Goal: Entertainment & Leisure: Consume media (video, audio)

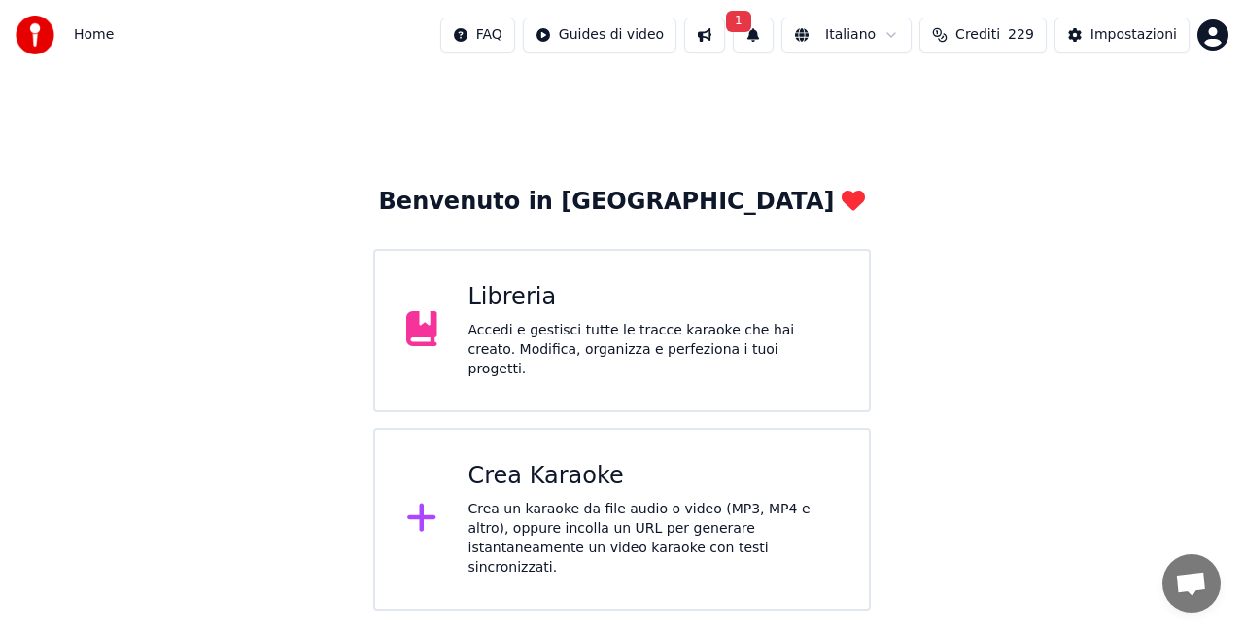
click at [605, 310] on div "Libreria" at bounding box center [653, 297] width 370 height 31
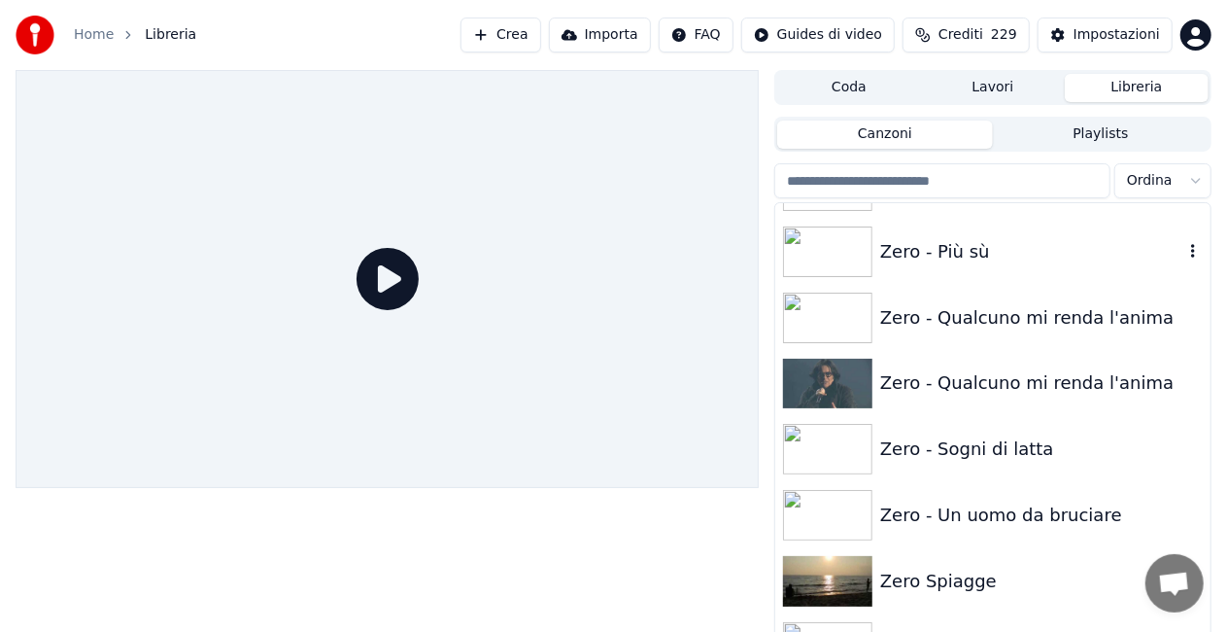
click at [1111, 251] on div "Zero - Più sù" at bounding box center [1032, 251] width 303 height 27
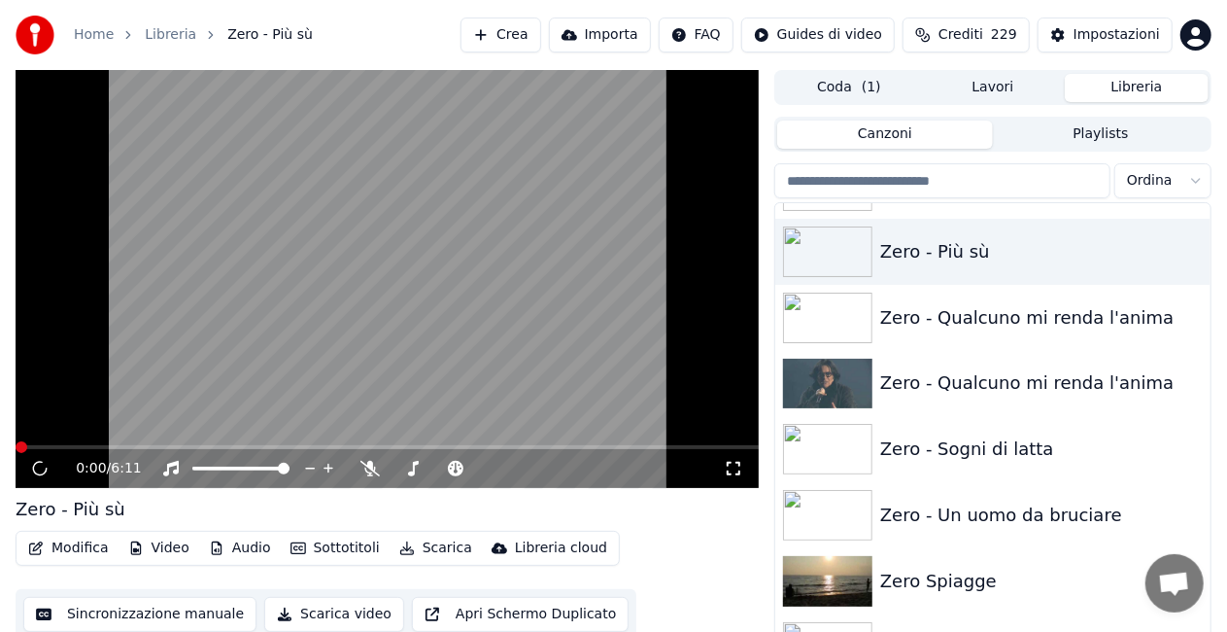
click at [731, 470] on icon at bounding box center [733, 469] width 19 height 16
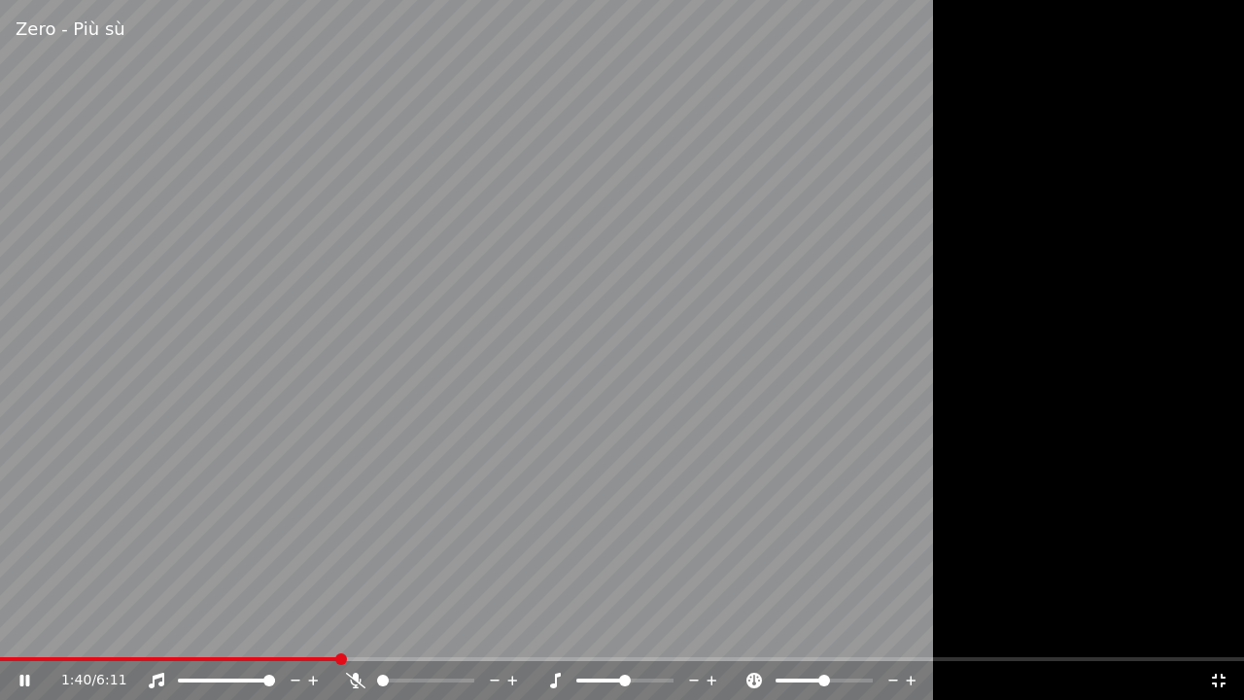
click at [1217, 631] on icon at bounding box center [1218, 681] width 19 height 16
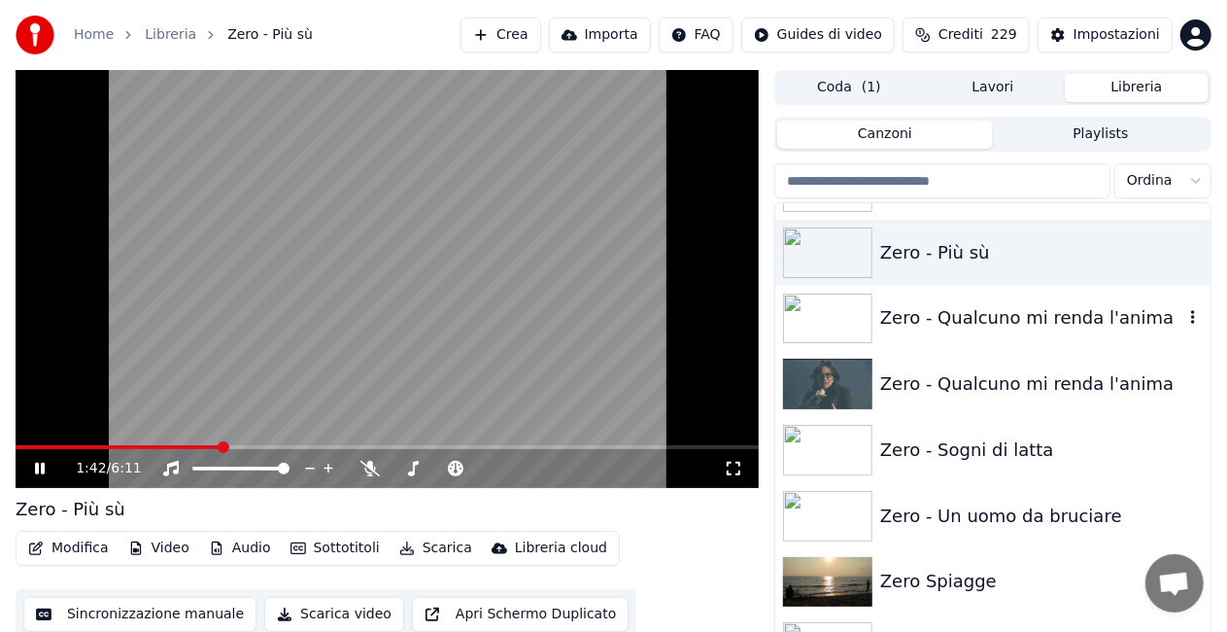
click at [1067, 340] on div "Zero - Qualcuno mi renda l'anima" at bounding box center [993, 319] width 435 height 66
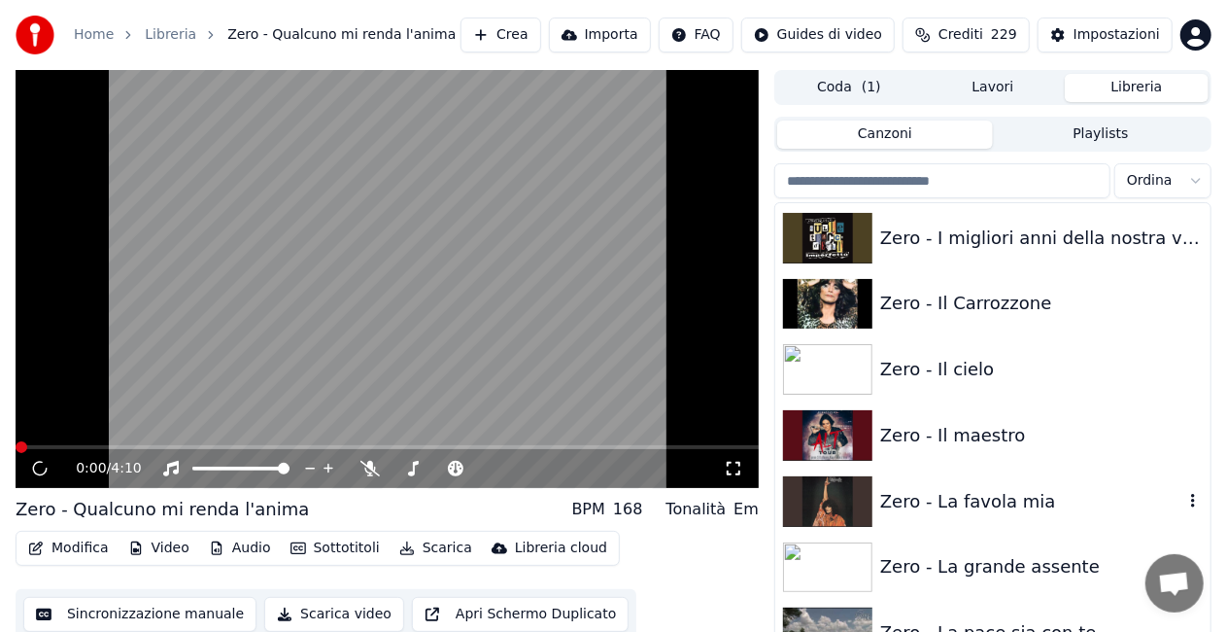
scroll to position [26963, 0]
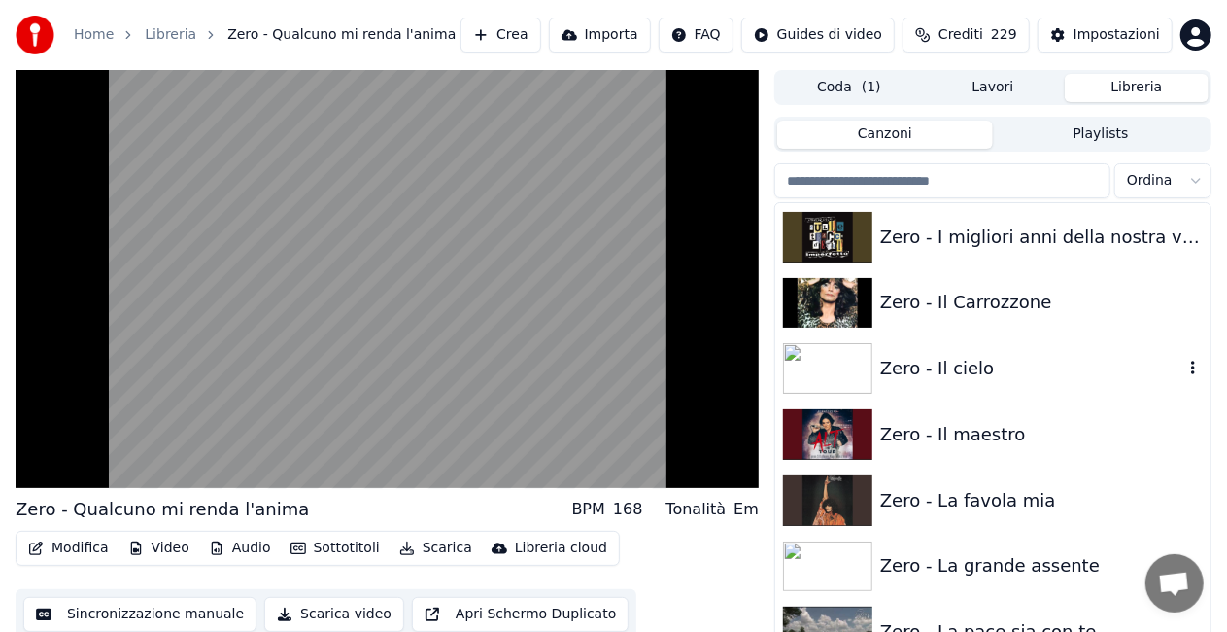
drag, startPoint x: 1055, startPoint y: 335, endPoint x: 1015, endPoint y: 349, distance: 43.0
click at [1054, 337] on div "Zero - Il cielo" at bounding box center [993, 368] width 435 height 66
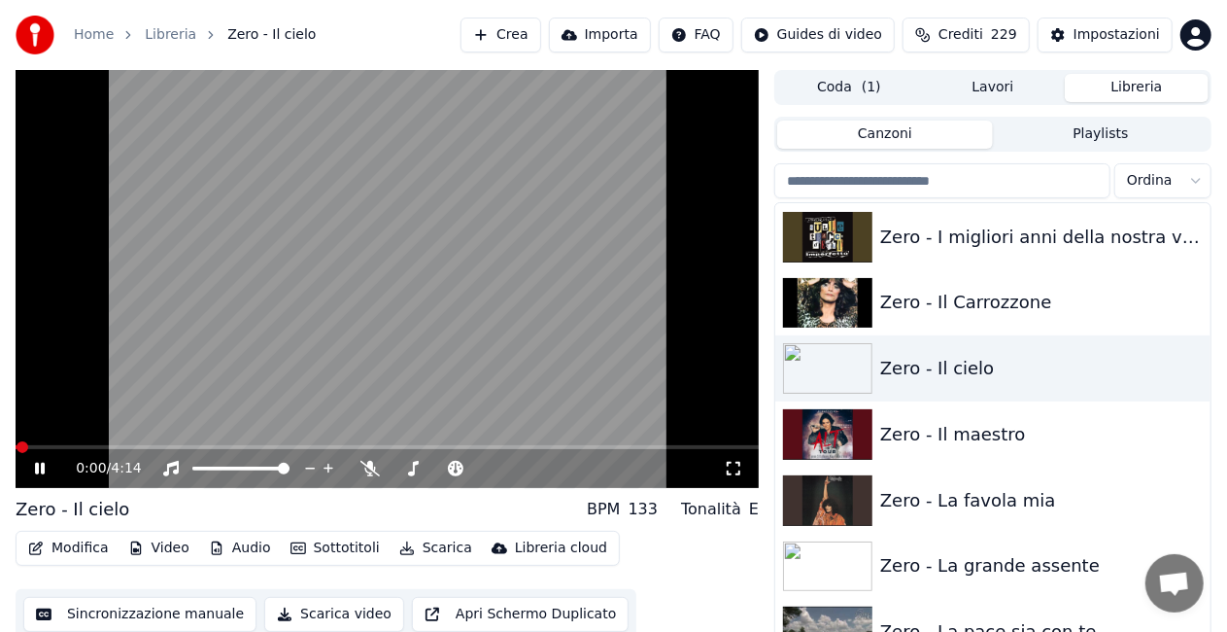
click at [734, 466] on icon at bounding box center [733, 469] width 19 height 16
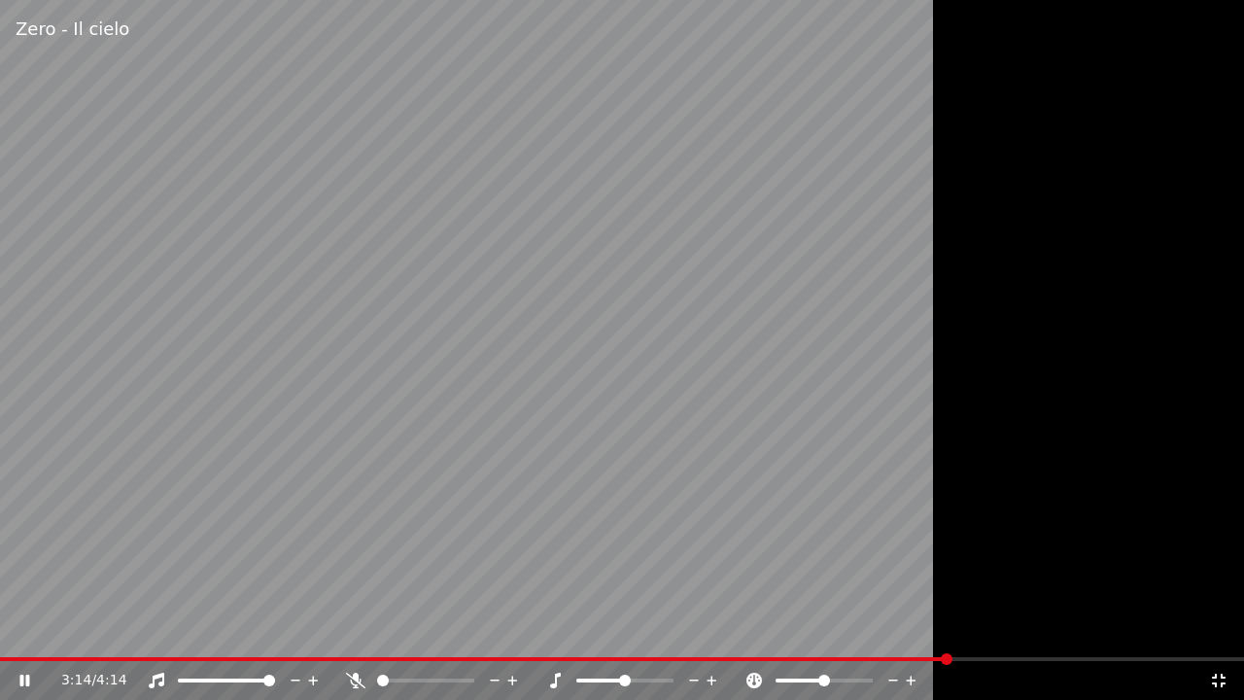
click at [37, 631] on video at bounding box center [622, 350] width 1244 height 700
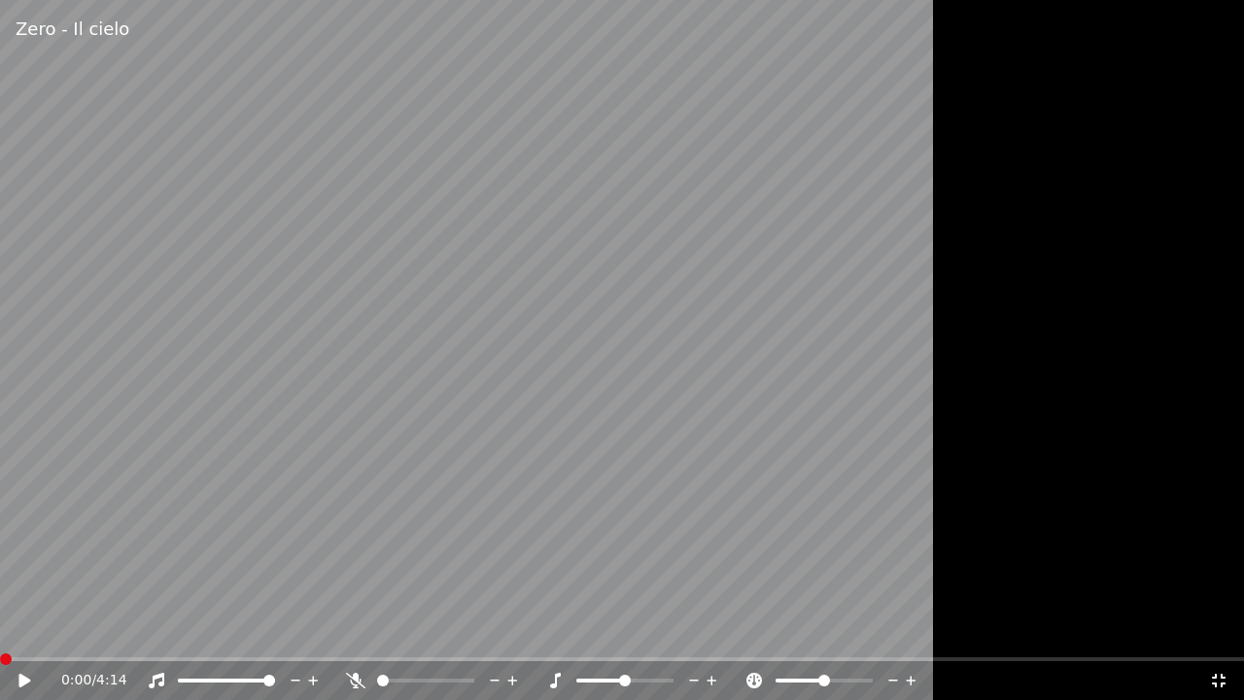
click at [0, 631] on span at bounding box center [0, 659] width 0 height 4
click at [14, 631] on span at bounding box center [7, 659] width 15 height 4
click at [19, 631] on icon at bounding box center [24, 681] width 12 height 14
click at [21, 631] on video at bounding box center [622, 350] width 1244 height 700
click at [22, 631] on span at bounding box center [12, 659] width 24 height 4
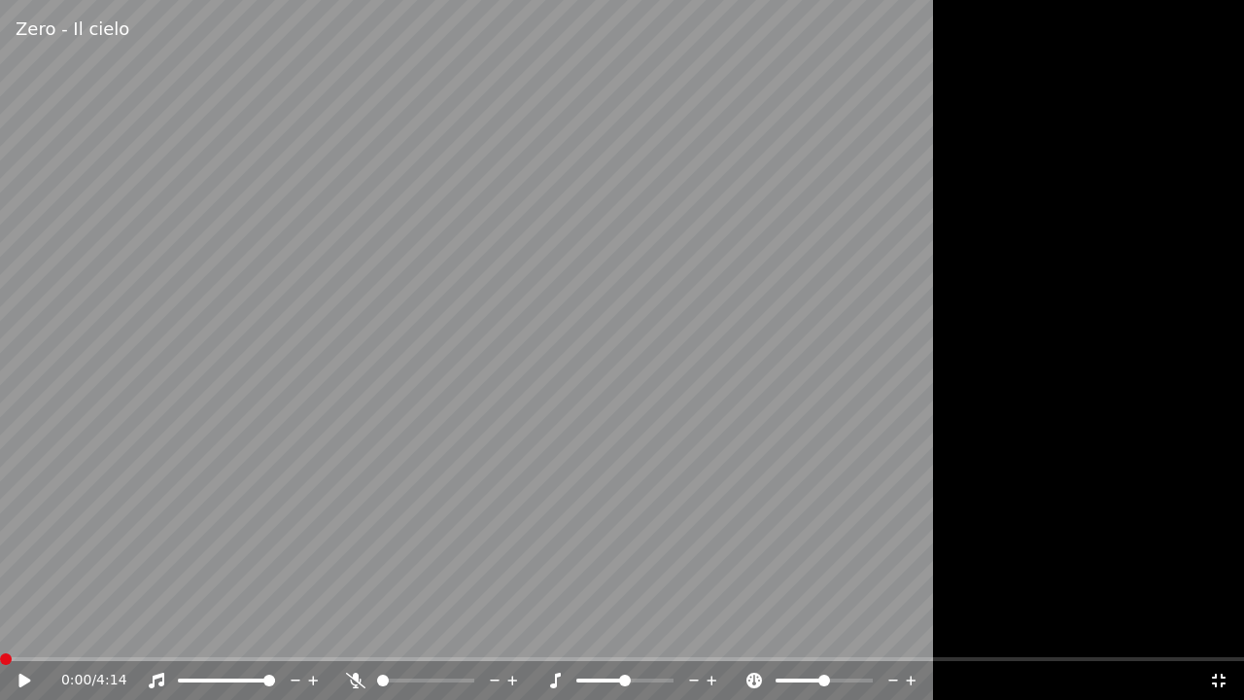
click at [0, 631] on span at bounding box center [0, 659] width 0 height 4
click at [1219, 631] on icon at bounding box center [1218, 681] width 19 height 16
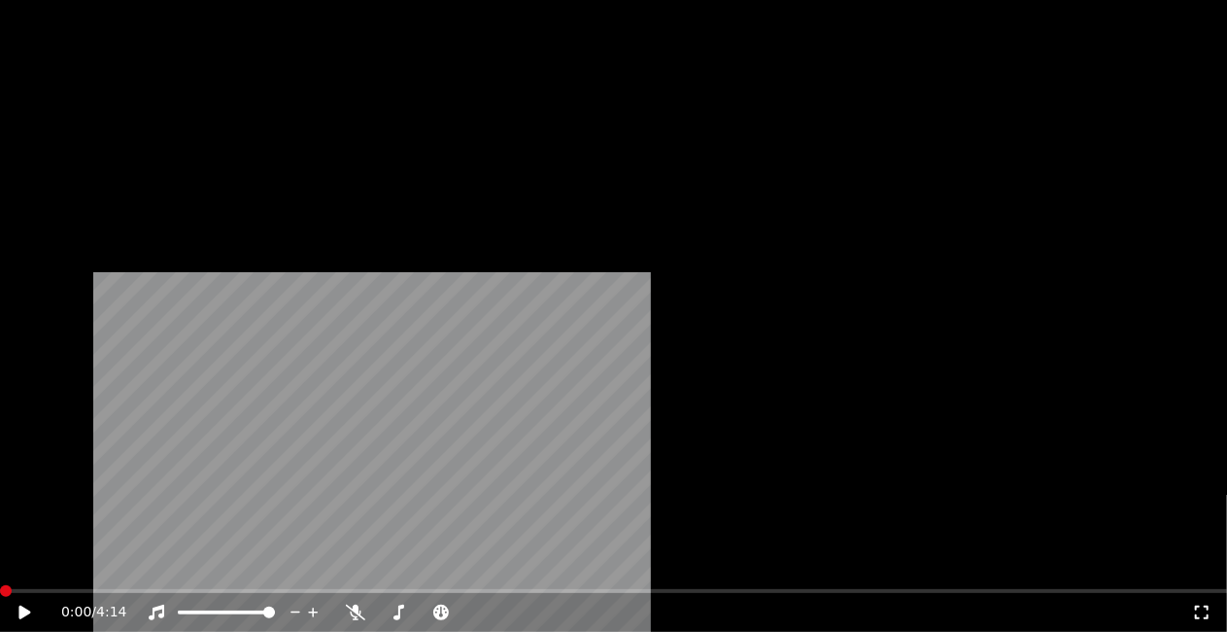
scroll to position [27546, 0]
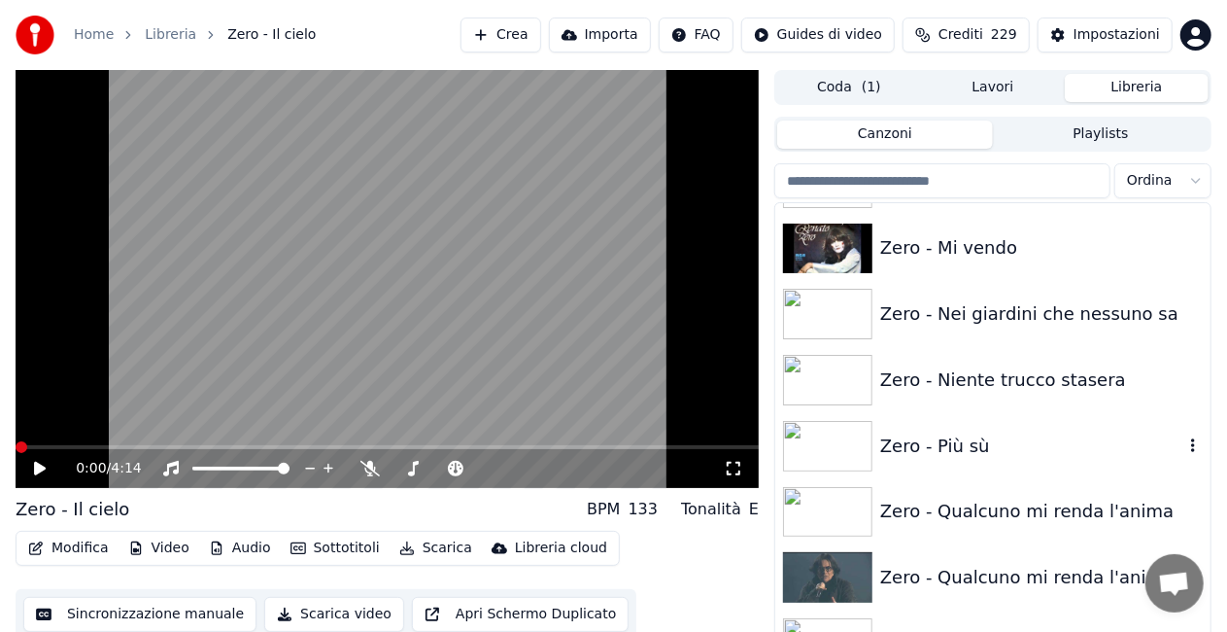
click at [984, 434] on div "Zero - Più sù" at bounding box center [1032, 445] width 303 height 27
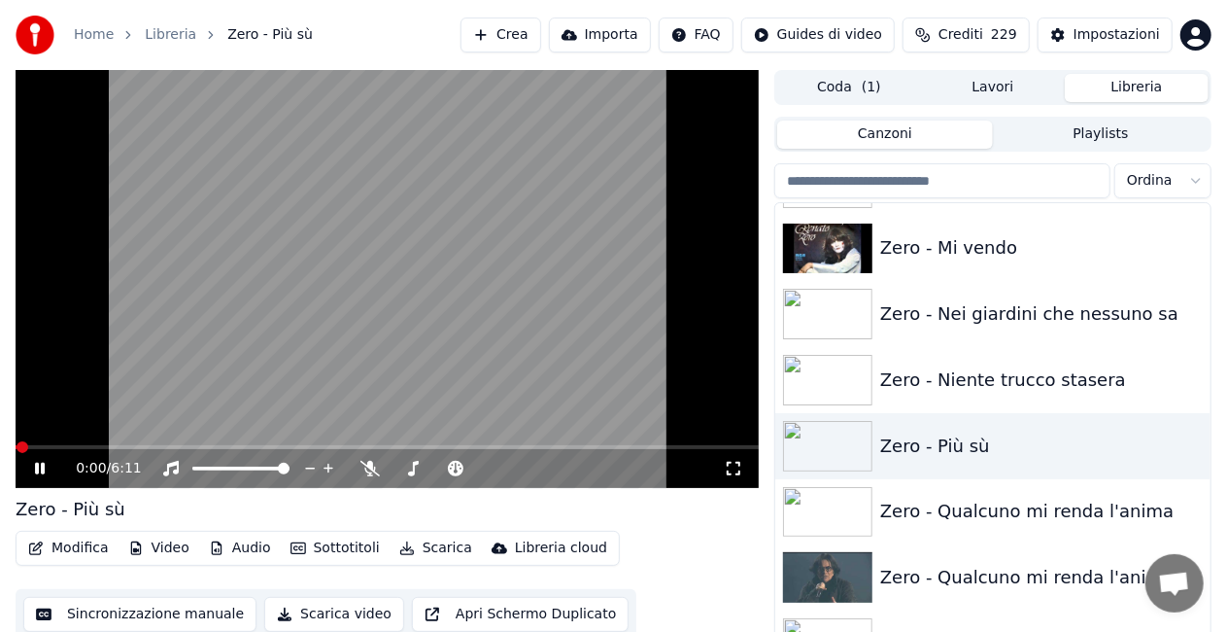
click at [741, 462] on div "0:00 / 6:11" at bounding box center [387, 468] width 728 height 19
click at [733, 470] on icon at bounding box center [733, 469] width 19 height 16
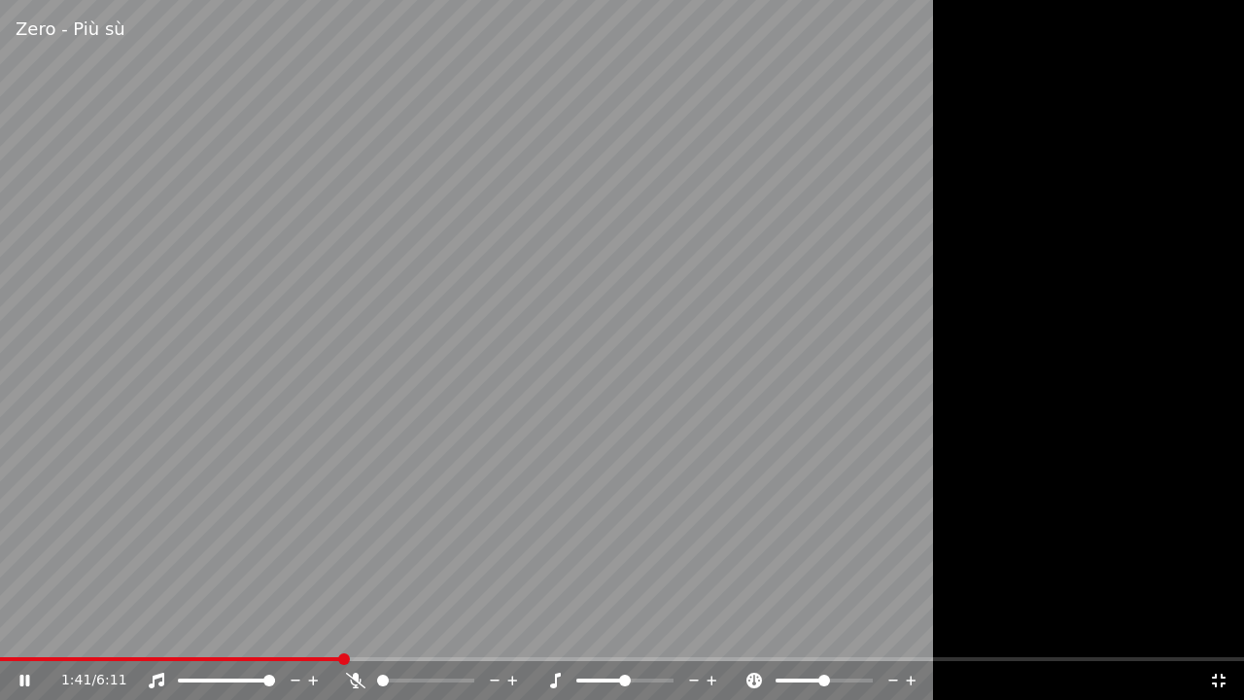
click at [13, 631] on video at bounding box center [622, 350] width 1244 height 700
click at [11, 631] on div "1:41 / 6:11" at bounding box center [622, 680] width 1244 height 39
click at [9, 631] on span at bounding box center [5, 659] width 10 height 4
click at [21, 631] on icon at bounding box center [24, 681] width 12 height 14
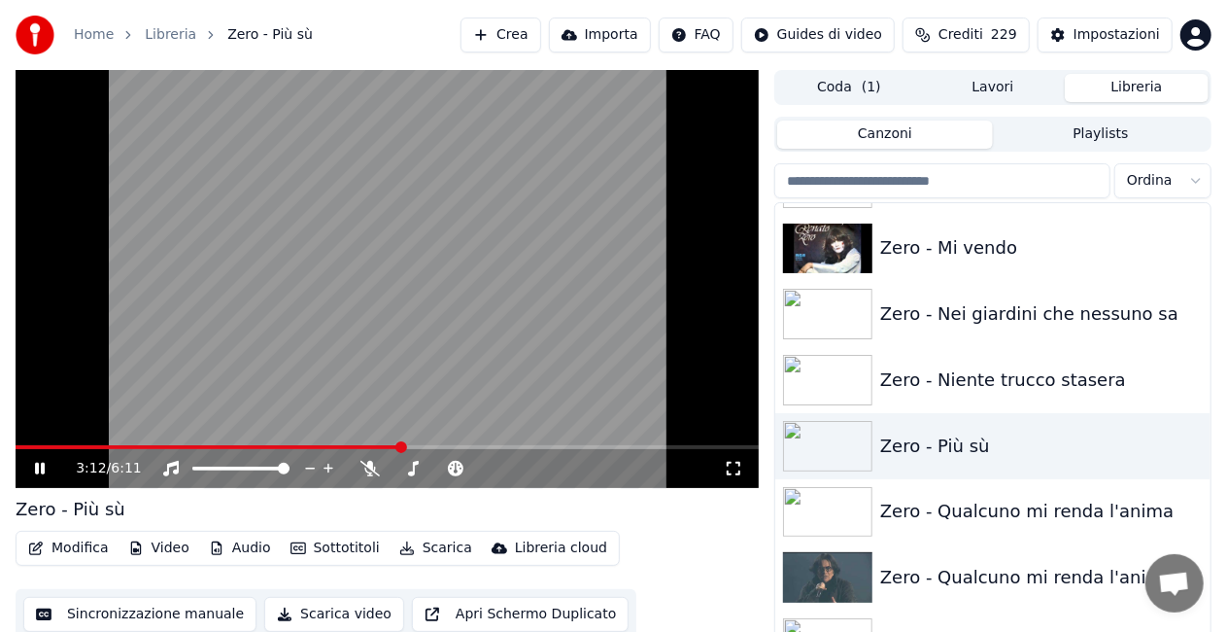
click at [544, 236] on video at bounding box center [387, 279] width 743 height 418
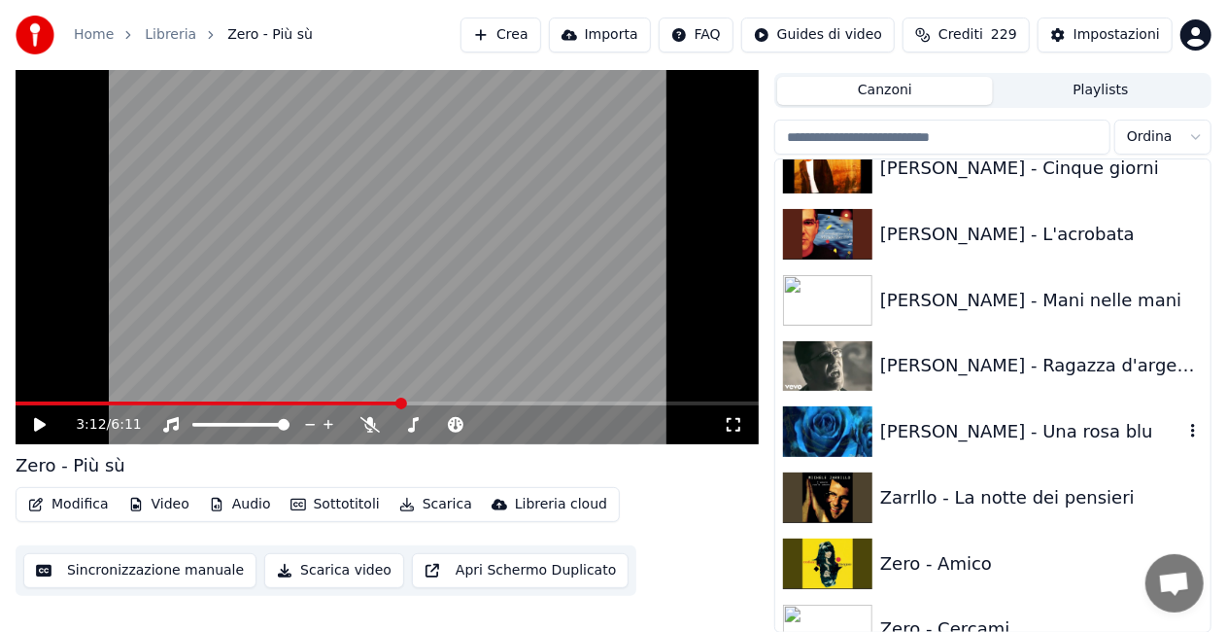
scroll to position [26387, 0]
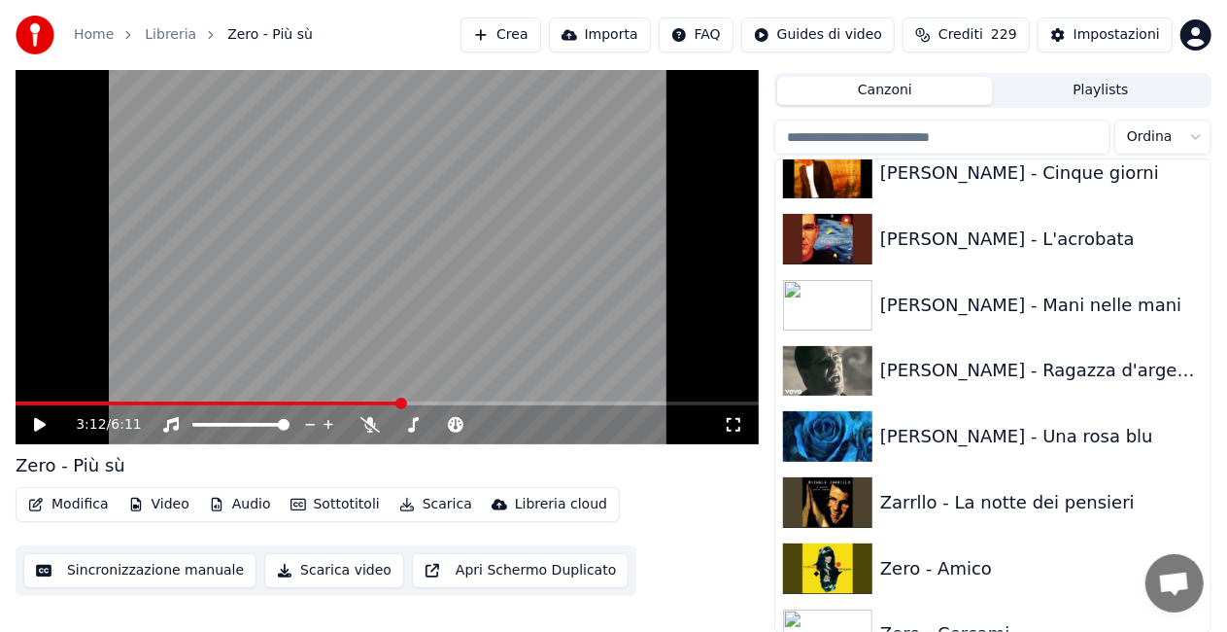
click at [998, 549] on div "Zero - Amico" at bounding box center [993, 569] width 435 height 66
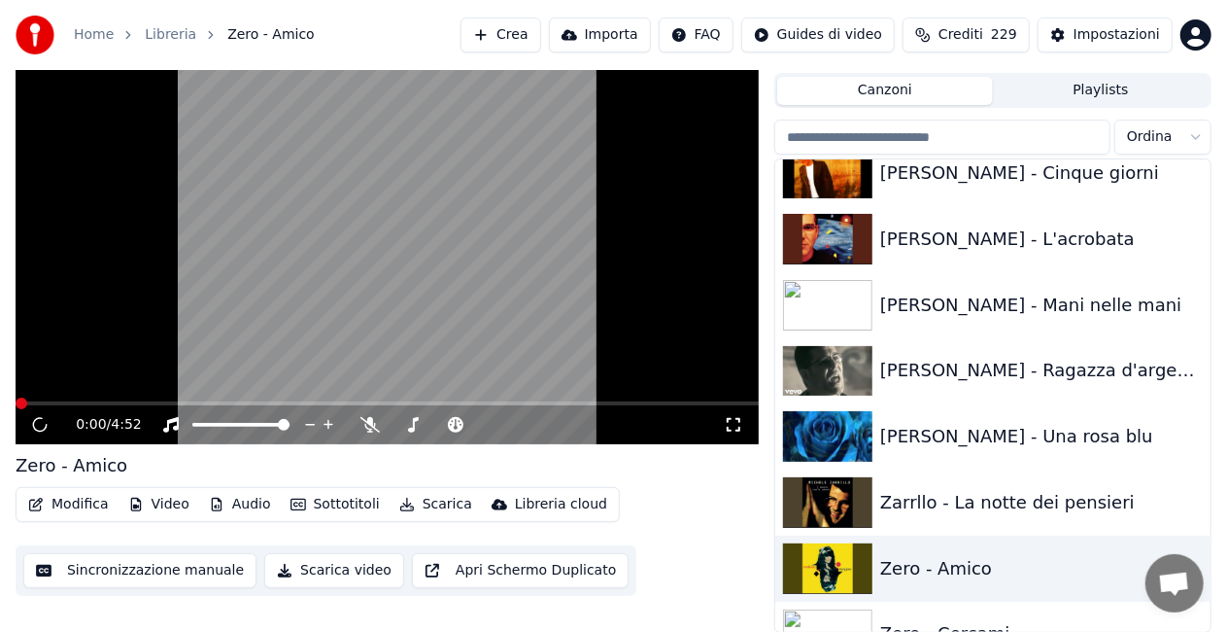
click at [743, 420] on icon at bounding box center [733, 425] width 19 height 16
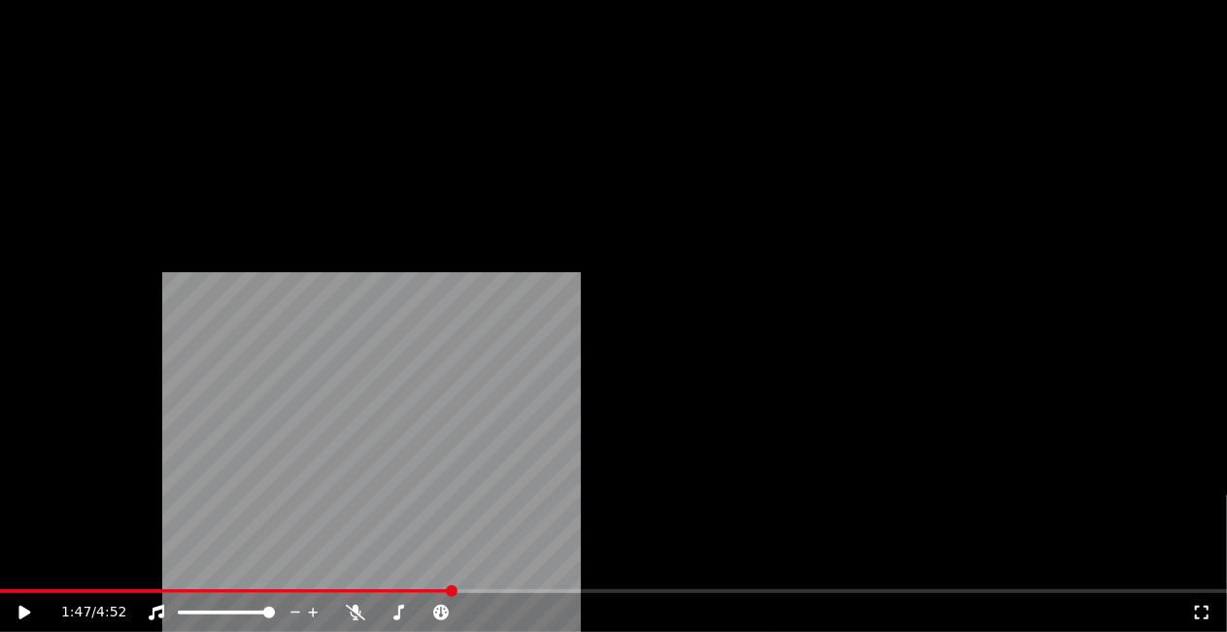
scroll to position [20070, 0]
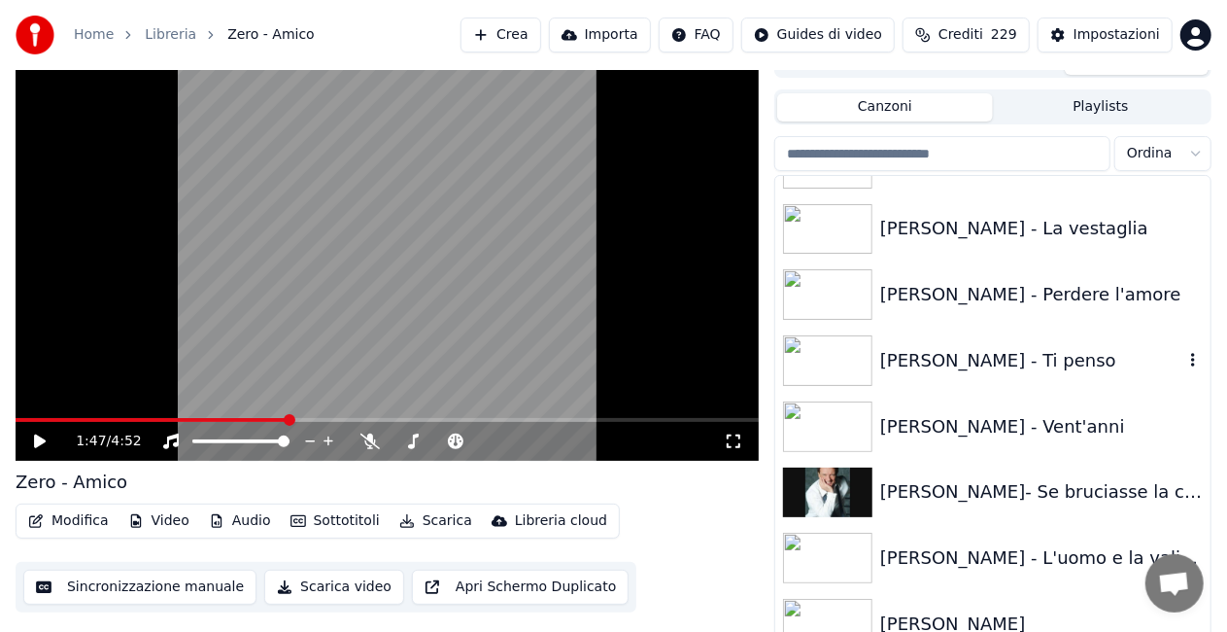
click at [1005, 374] on div "[PERSON_NAME] - Ti penso" at bounding box center [993, 361] width 435 height 66
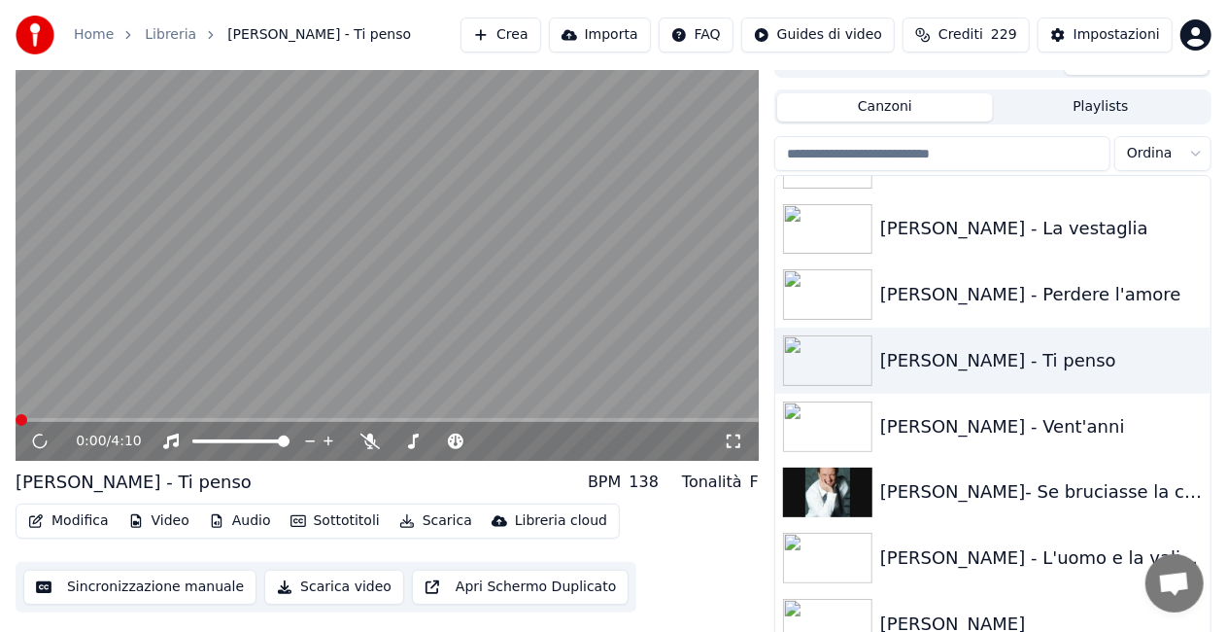
click at [731, 441] on icon at bounding box center [733, 441] width 19 height 16
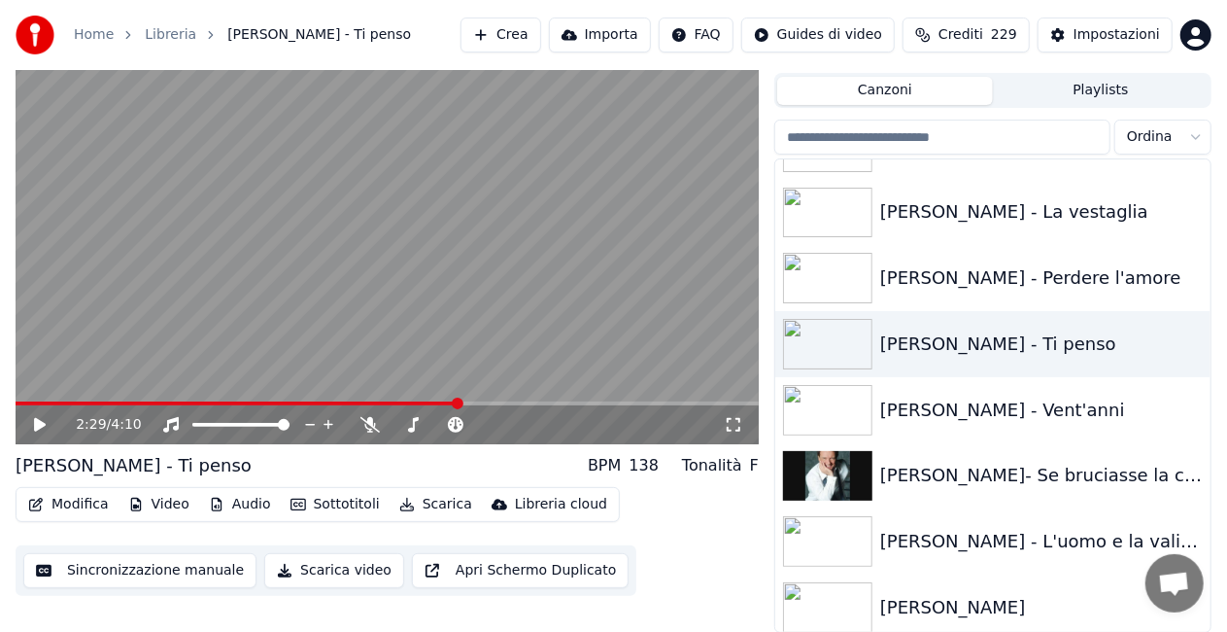
click at [741, 428] on icon at bounding box center [733, 425] width 19 height 16
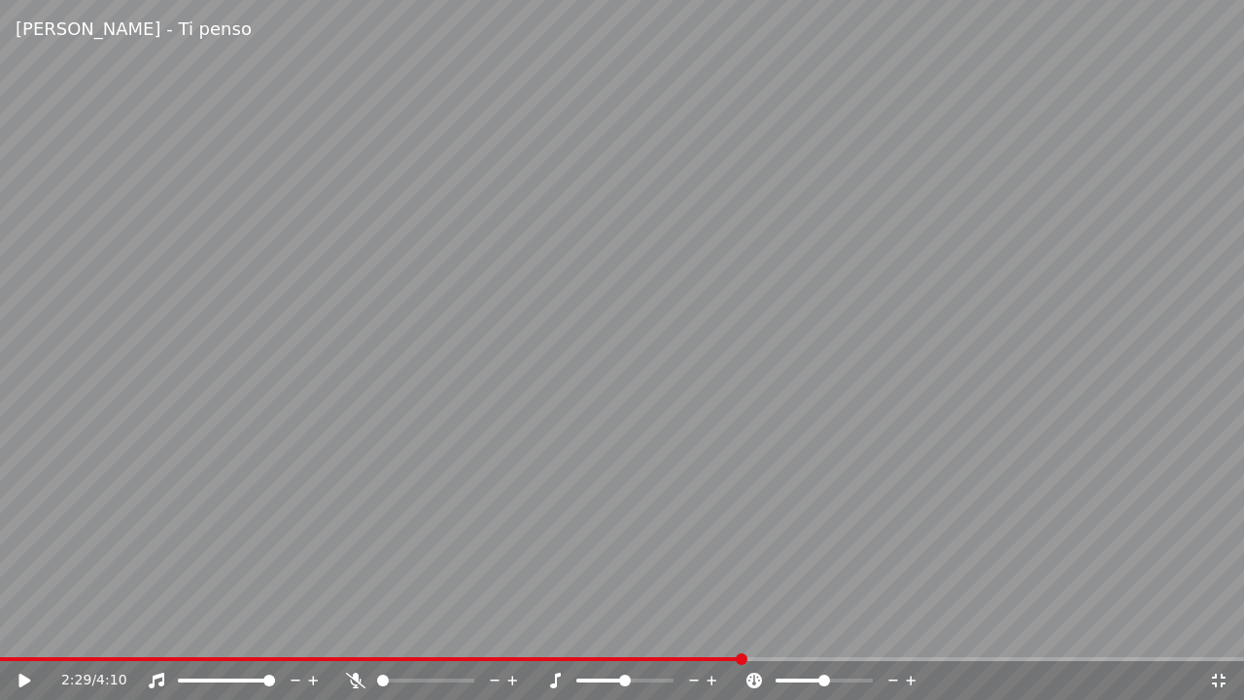
click at [660, 631] on div "2:29 / 4:10" at bounding box center [622, 680] width 1244 height 39
click at [654, 631] on span at bounding box center [371, 659] width 743 height 4
click at [382, 631] on video at bounding box center [622, 350] width 1244 height 700
click at [377, 631] on span at bounding box center [188, 659] width 377 height 4
click at [365, 631] on span at bounding box center [183, 659] width 367 height 4
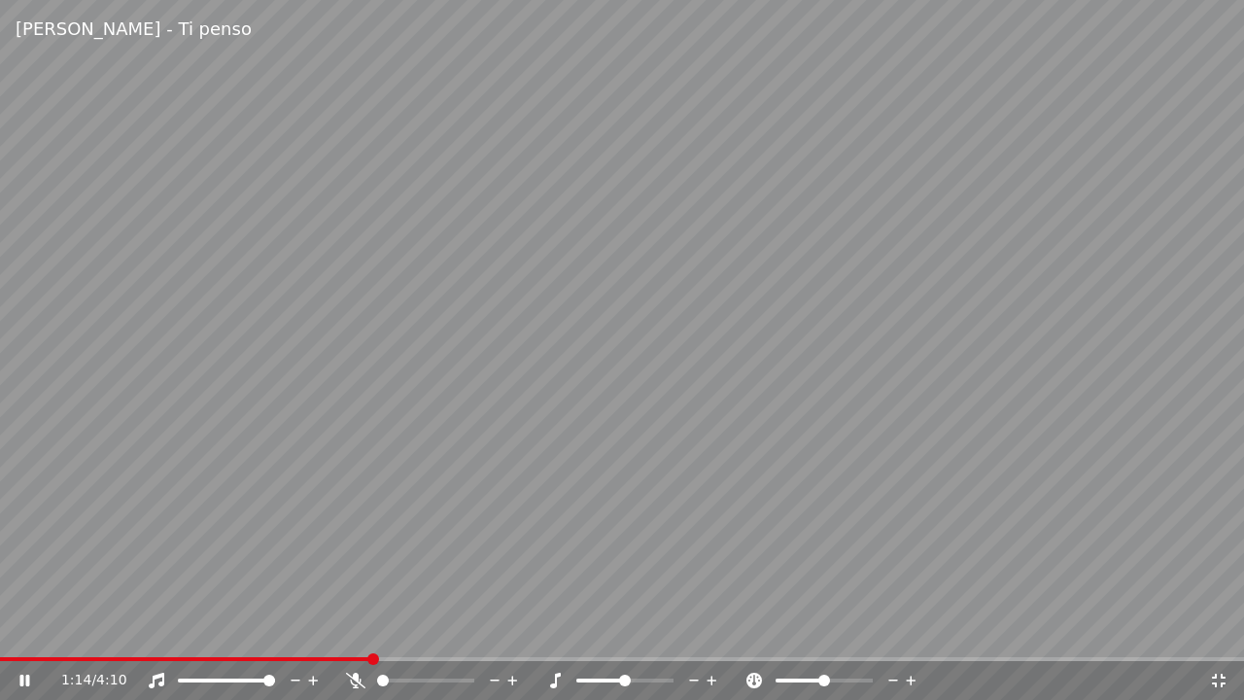
click at [352, 631] on video at bounding box center [622, 350] width 1244 height 700
click at [344, 631] on video at bounding box center [622, 350] width 1244 height 700
click at [327, 631] on video at bounding box center [622, 350] width 1244 height 700
click at [328, 631] on span at bounding box center [188, 659] width 376 height 4
click at [348, 631] on icon at bounding box center [355, 681] width 19 height 16
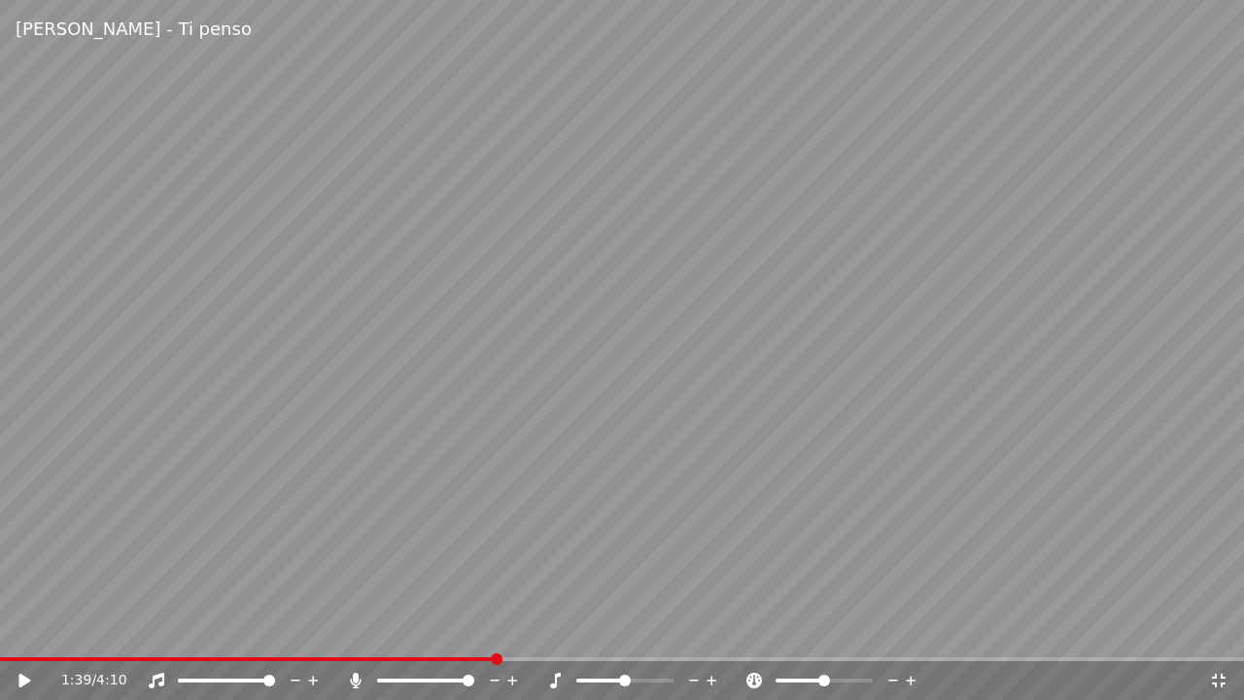
drag, startPoint x: 348, startPoint y: 678, endPoint x: 355, endPoint y: 692, distance: 15.2
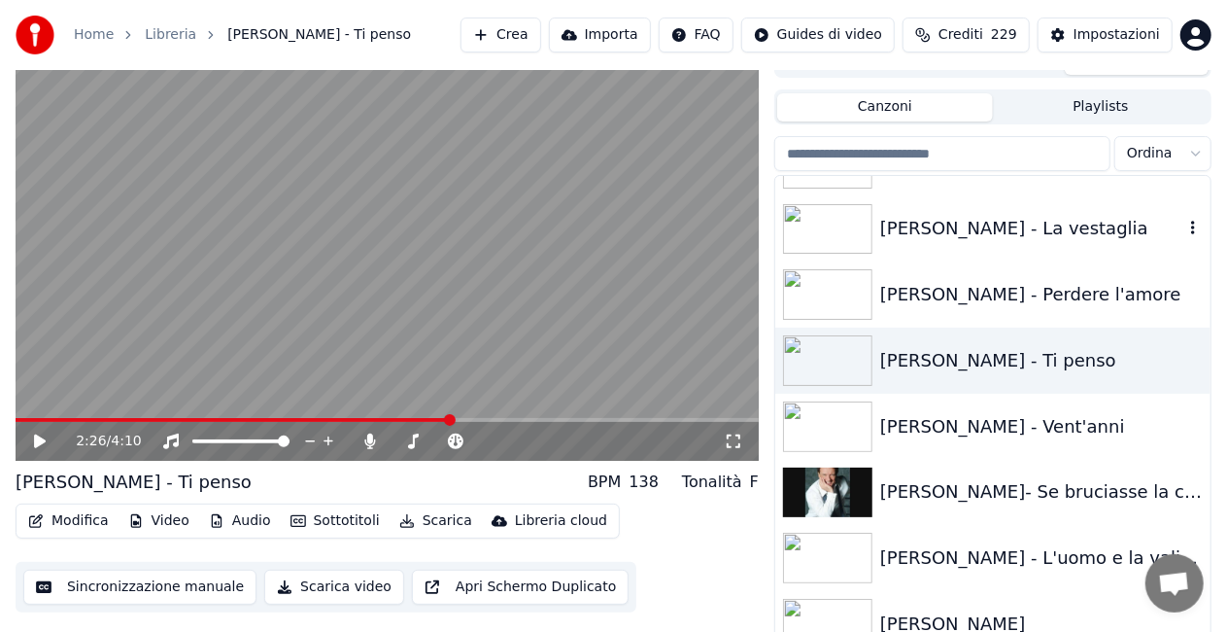
click at [824, 248] on img at bounding box center [827, 229] width 89 height 51
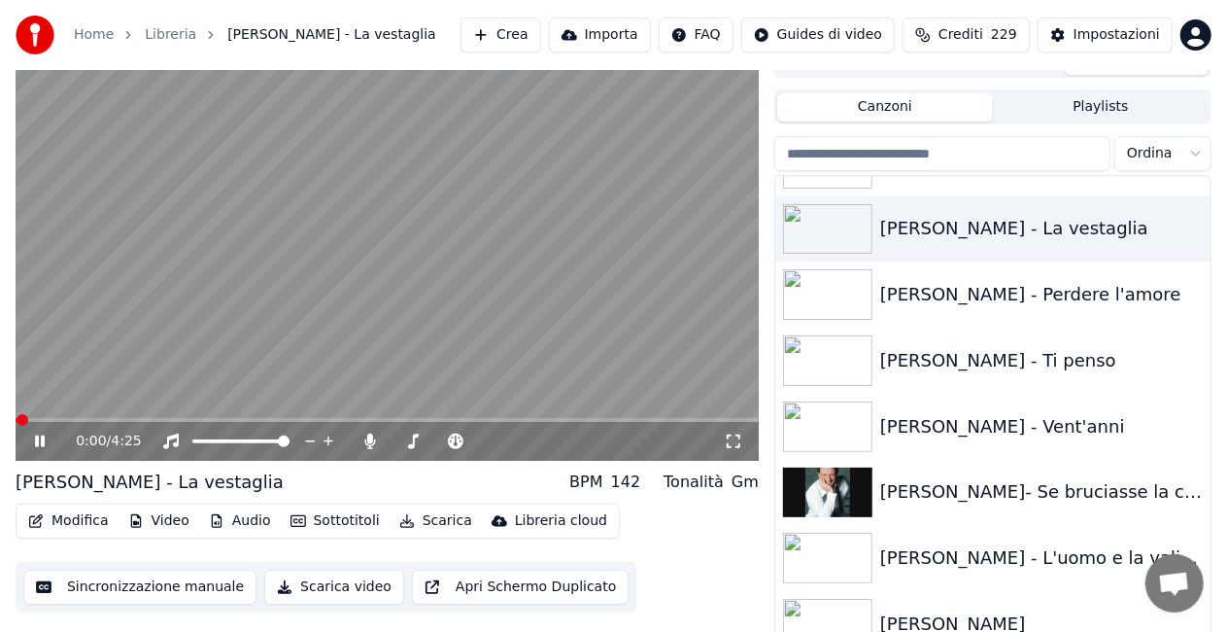
click at [729, 446] on icon at bounding box center [733, 441] width 19 height 16
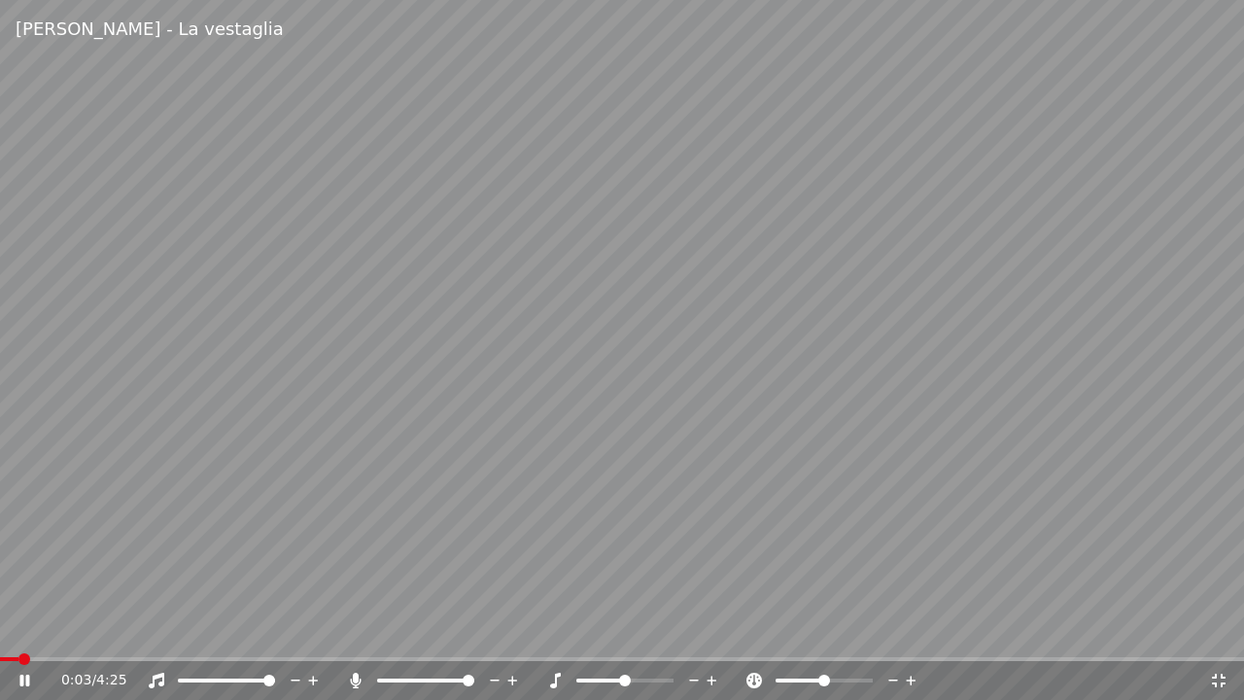
click at [354, 631] on icon at bounding box center [355, 681] width 11 height 16
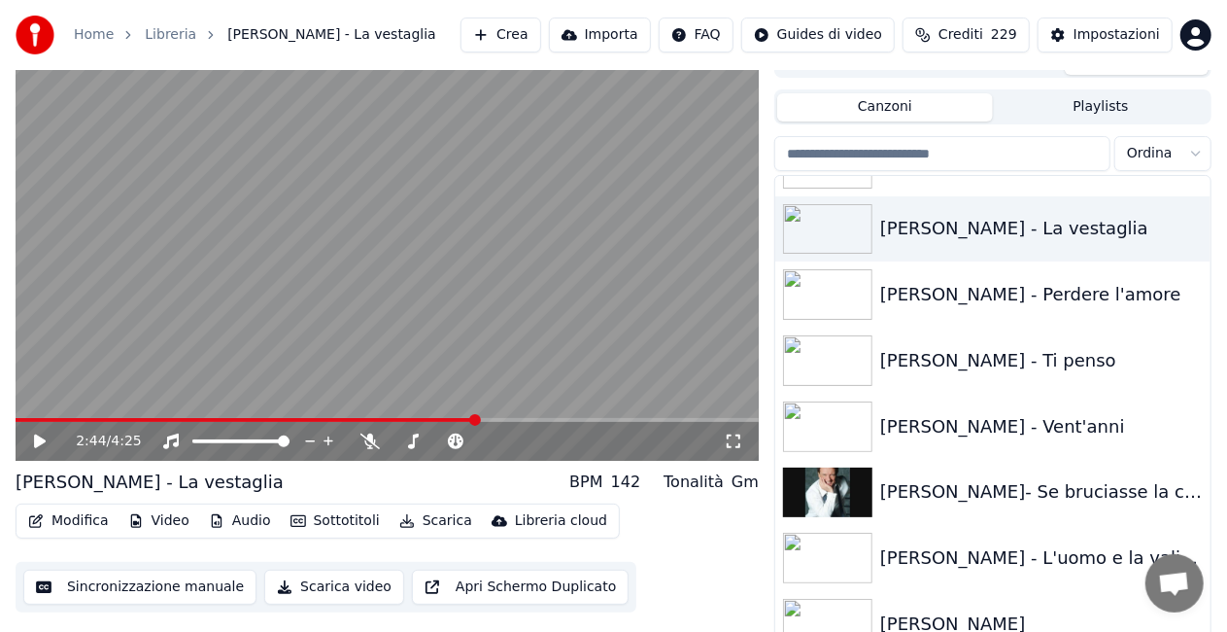
click at [735, 442] on icon at bounding box center [733, 441] width 19 height 16
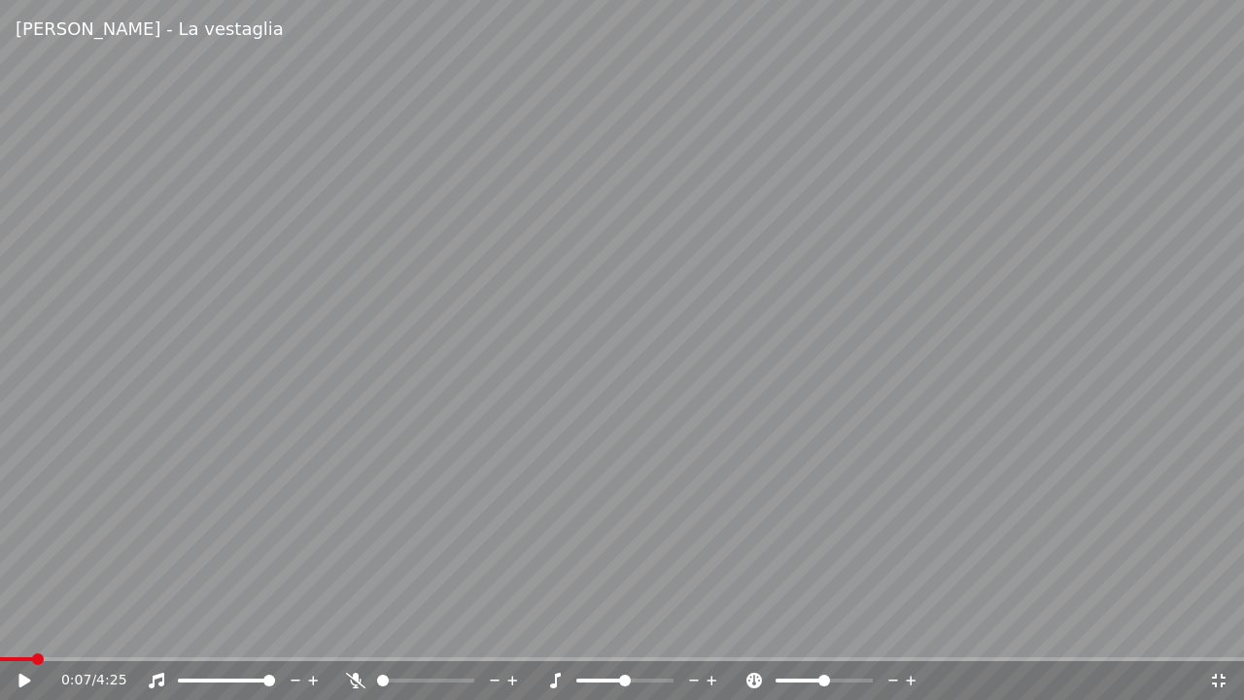
click at [33, 631] on span at bounding box center [16, 659] width 33 height 4
click at [11, 631] on div "0:07 / 4:25" at bounding box center [622, 680] width 1228 height 19
click at [354, 631] on icon at bounding box center [355, 681] width 19 height 16
click at [656, 428] on video at bounding box center [622, 350] width 1244 height 700
click at [7, 631] on video at bounding box center [622, 350] width 1244 height 700
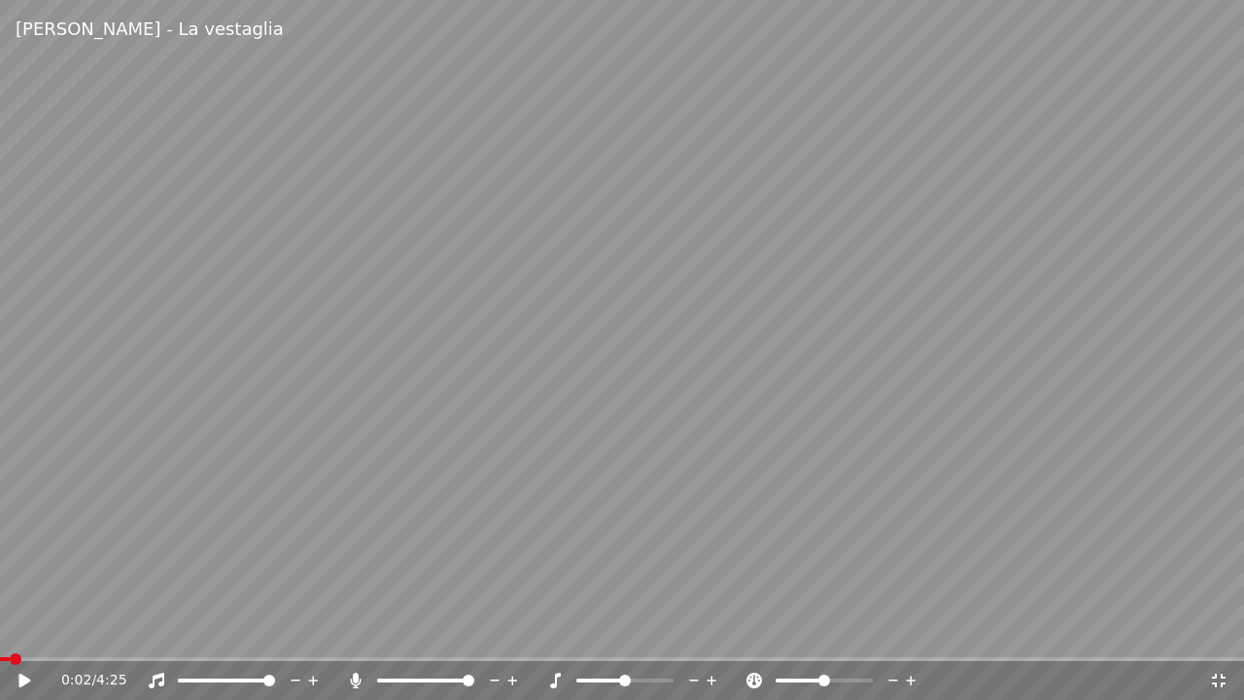
click at [10, 631] on span at bounding box center [5, 659] width 10 height 4
click at [21, 631] on icon at bounding box center [24, 681] width 12 height 14
click at [360, 631] on icon at bounding box center [355, 681] width 19 height 16
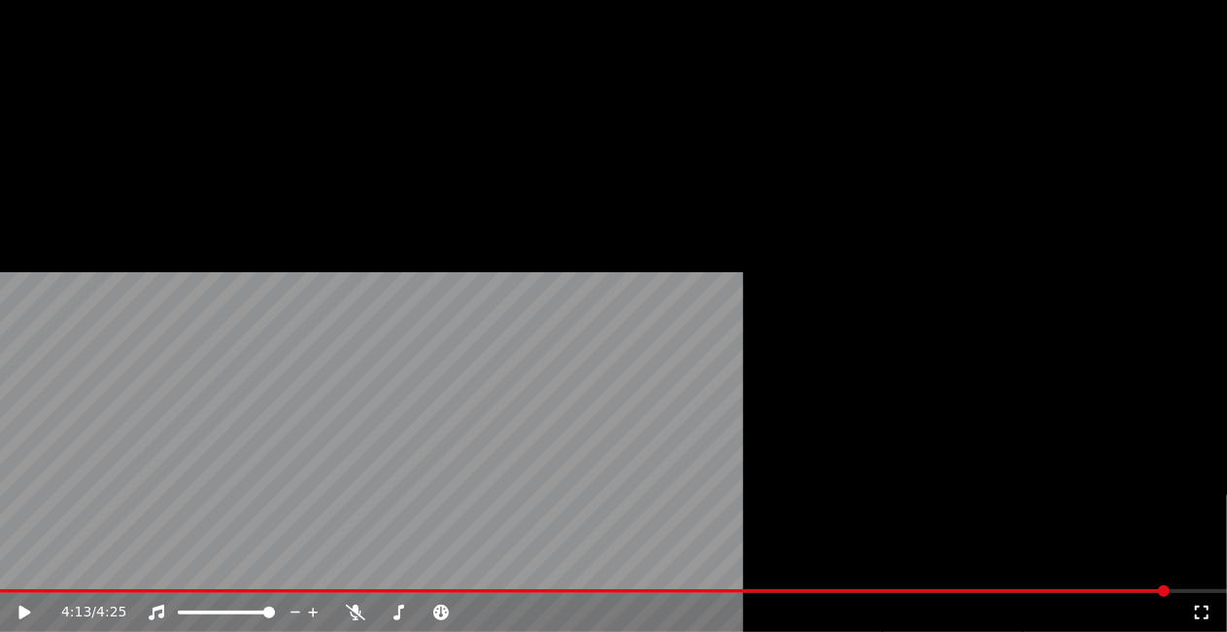
scroll to position [19973, 0]
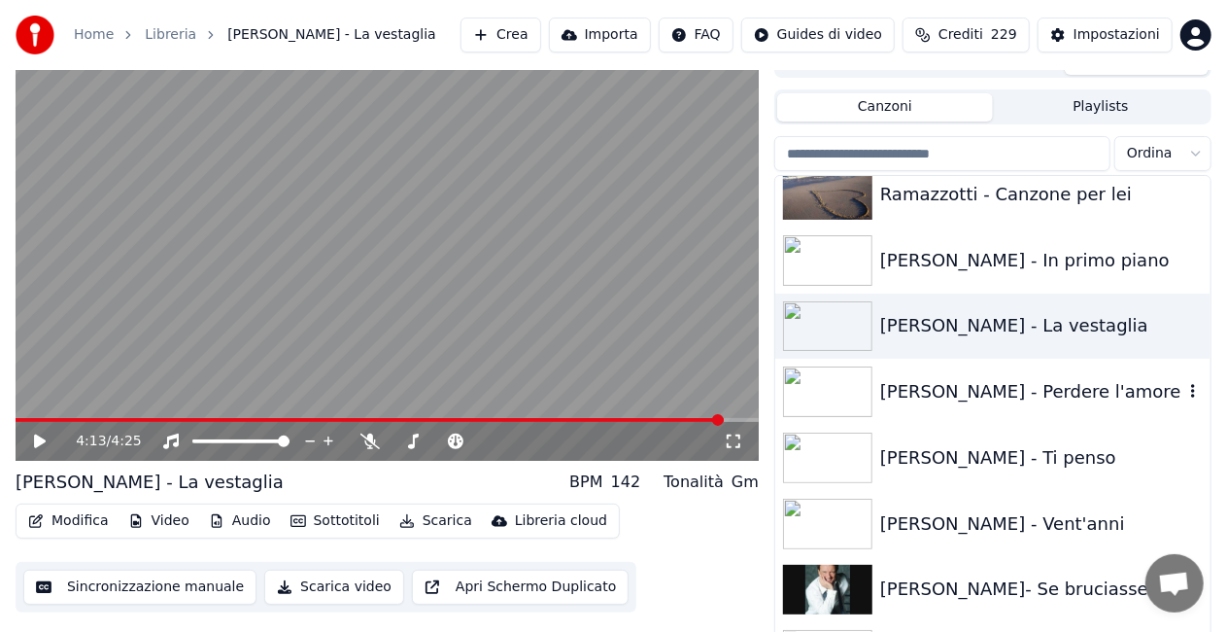
drag, startPoint x: 1011, startPoint y: 402, endPoint x: 916, endPoint y: 402, distance: 95.2
click at [1011, 401] on div "[PERSON_NAME] - Perdere l'amore" at bounding box center [1032, 391] width 303 height 27
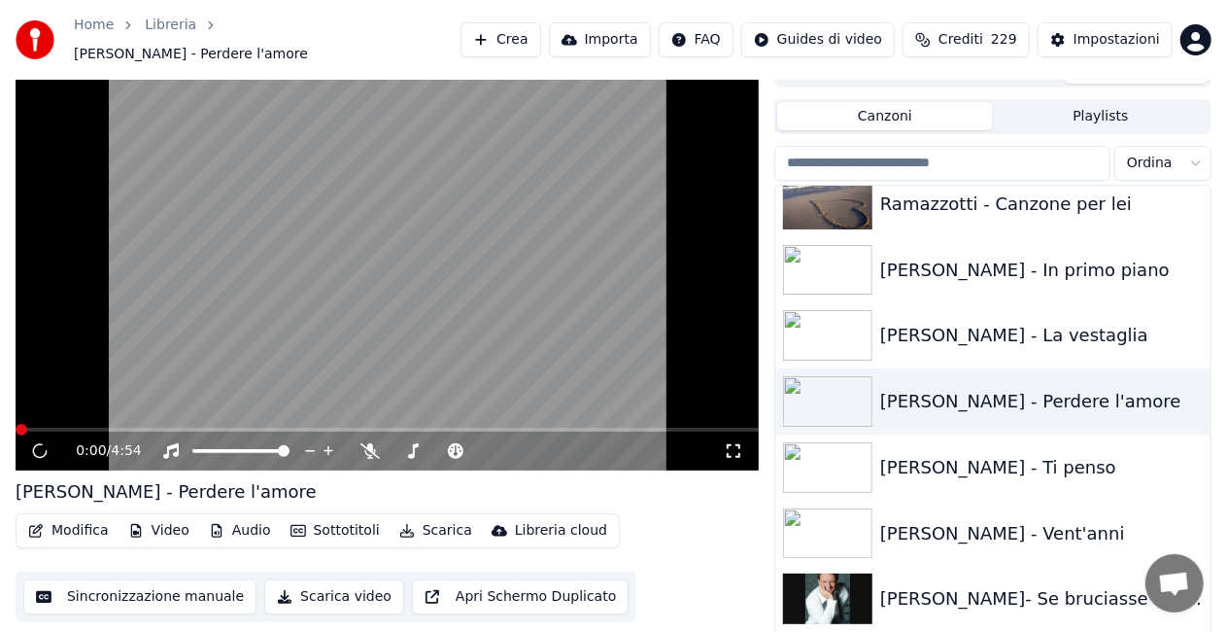
click at [733, 443] on icon at bounding box center [733, 451] width 19 height 16
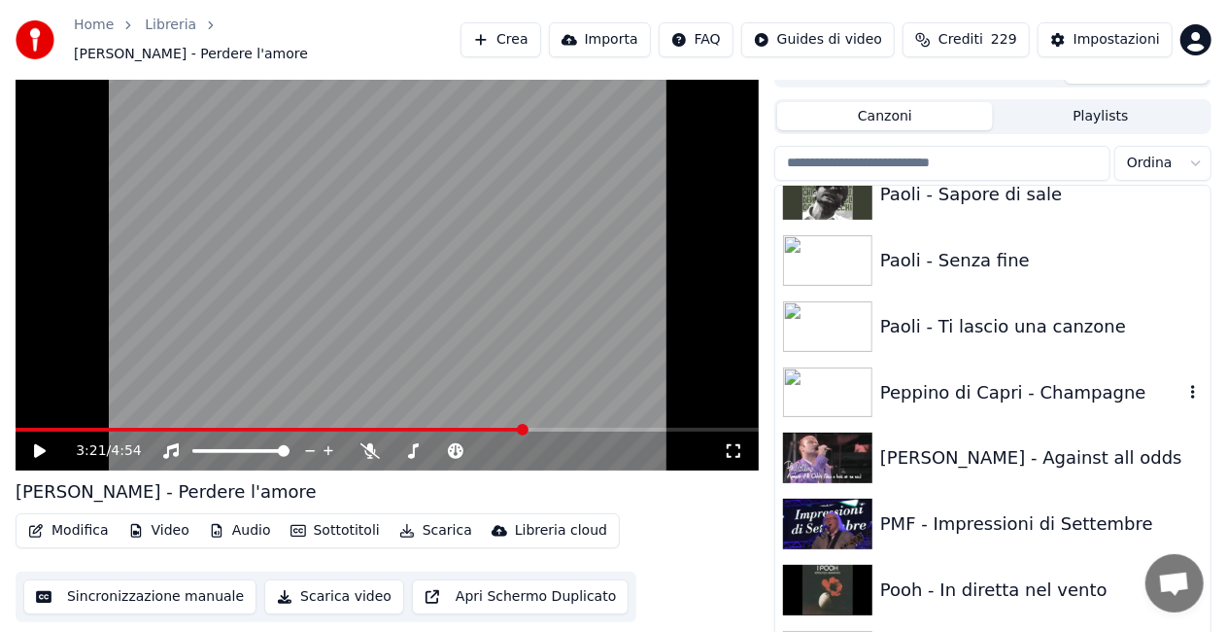
scroll to position [18570, 0]
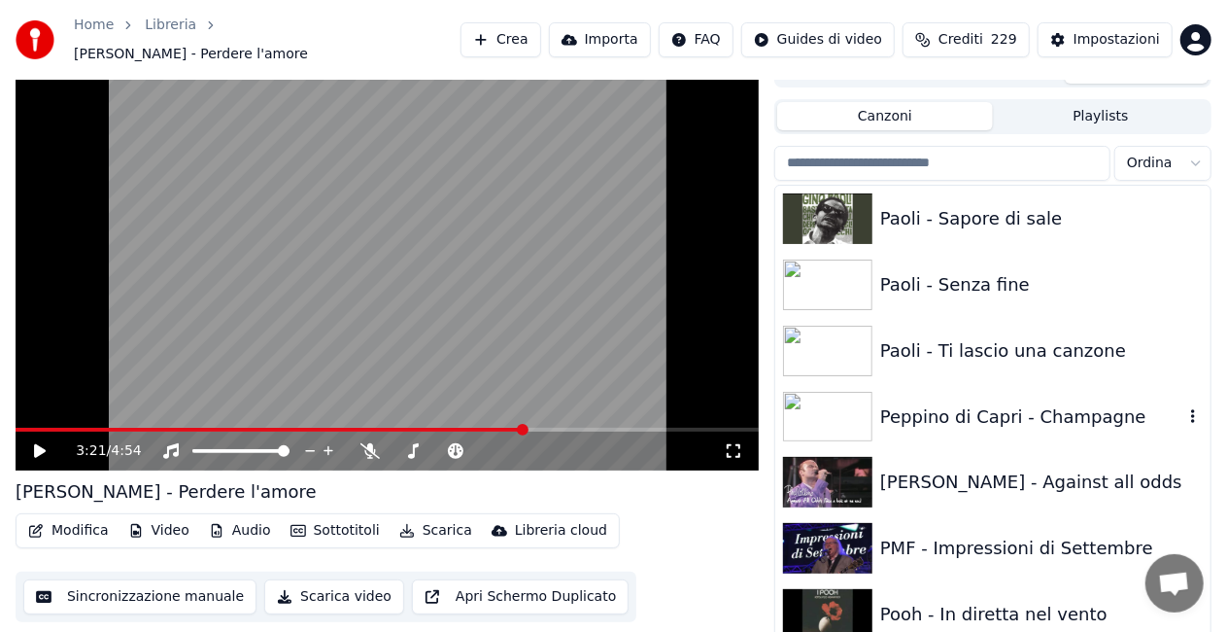
click at [948, 403] on div "Peppino di Capri - Champagne" at bounding box center [1032, 416] width 303 height 27
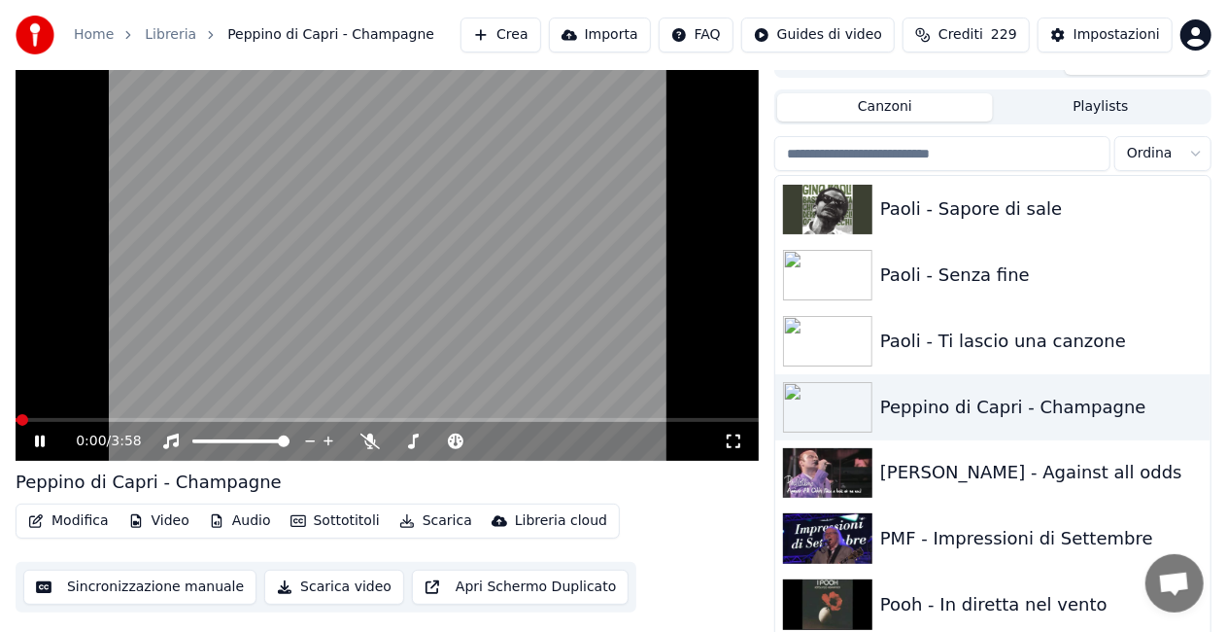
click at [741, 440] on icon at bounding box center [733, 441] width 19 height 16
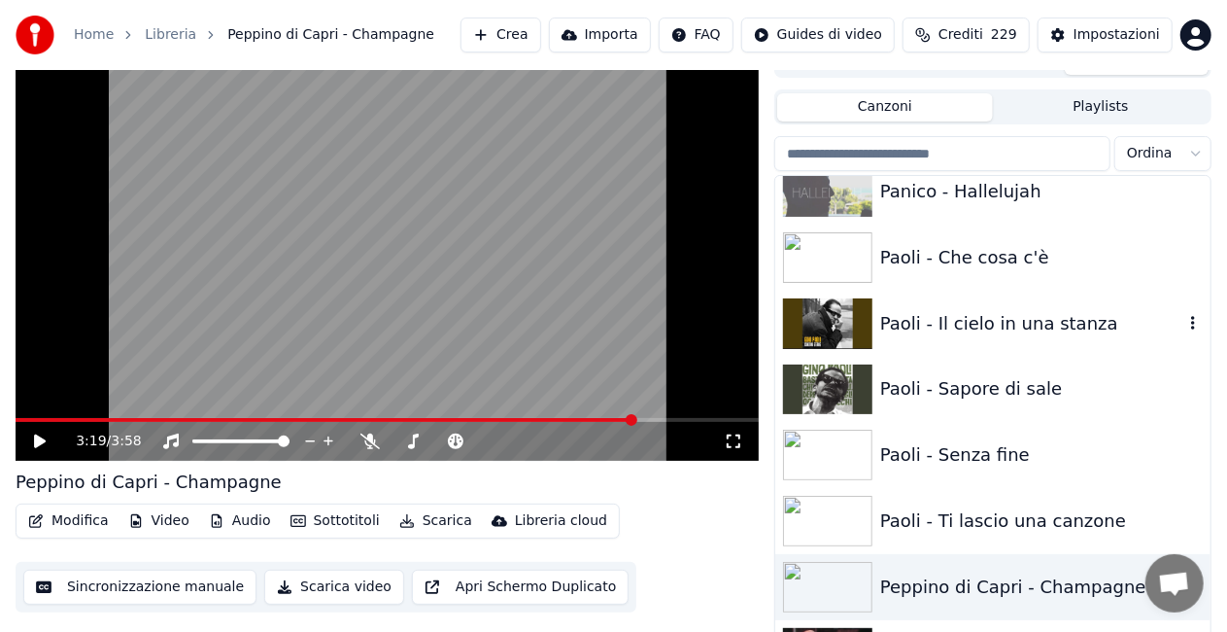
scroll to position [18375, 0]
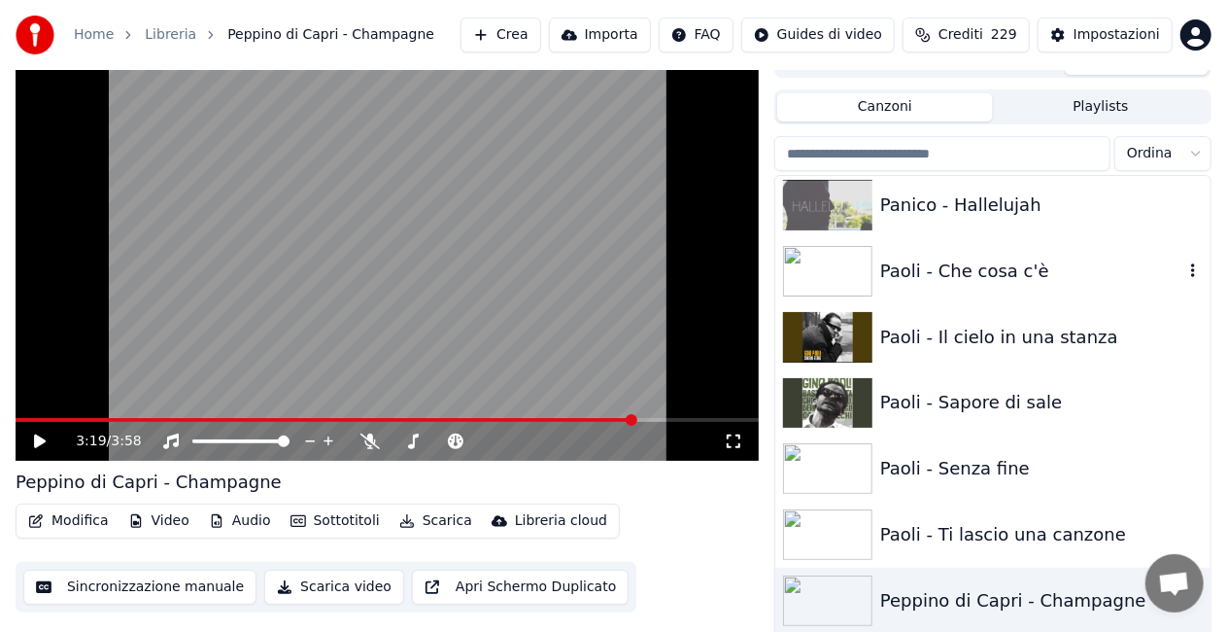
click at [932, 272] on div "Paoli - Che cosa c'è" at bounding box center [1032, 271] width 303 height 27
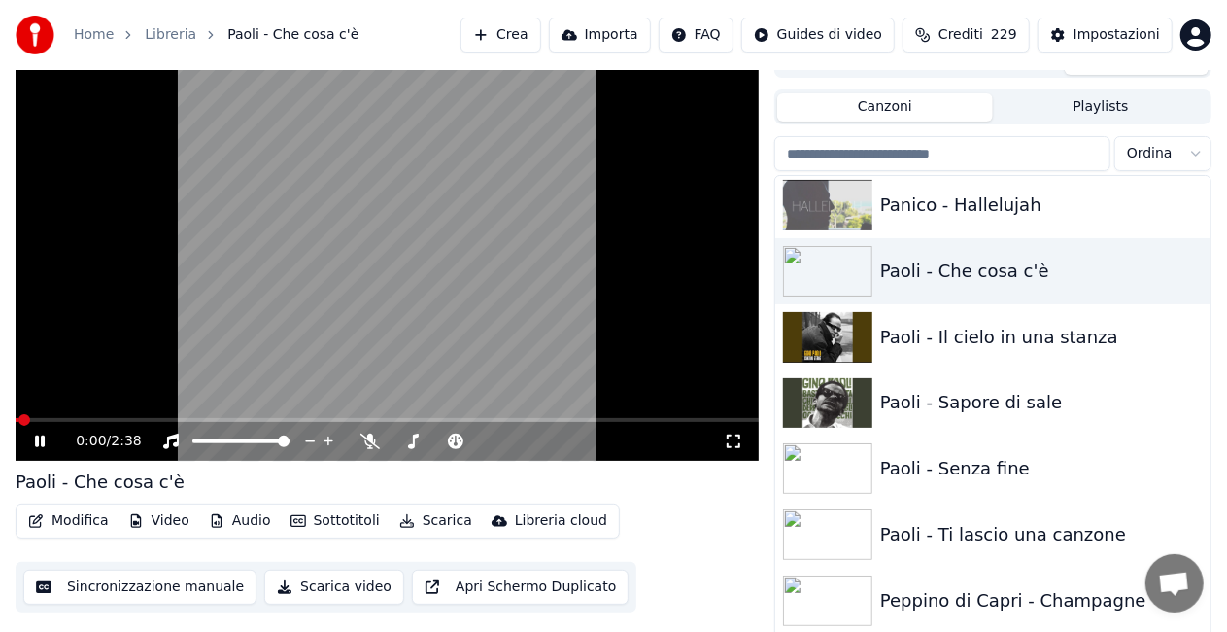
click at [736, 436] on icon at bounding box center [733, 441] width 19 height 16
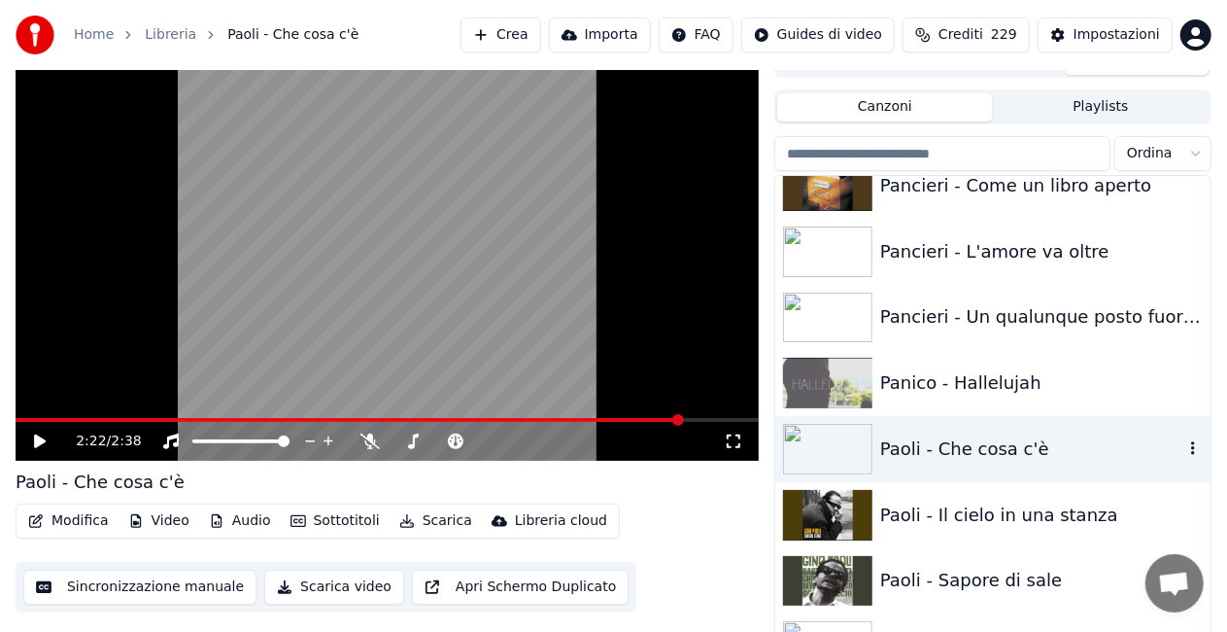
scroll to position [18084, 0]
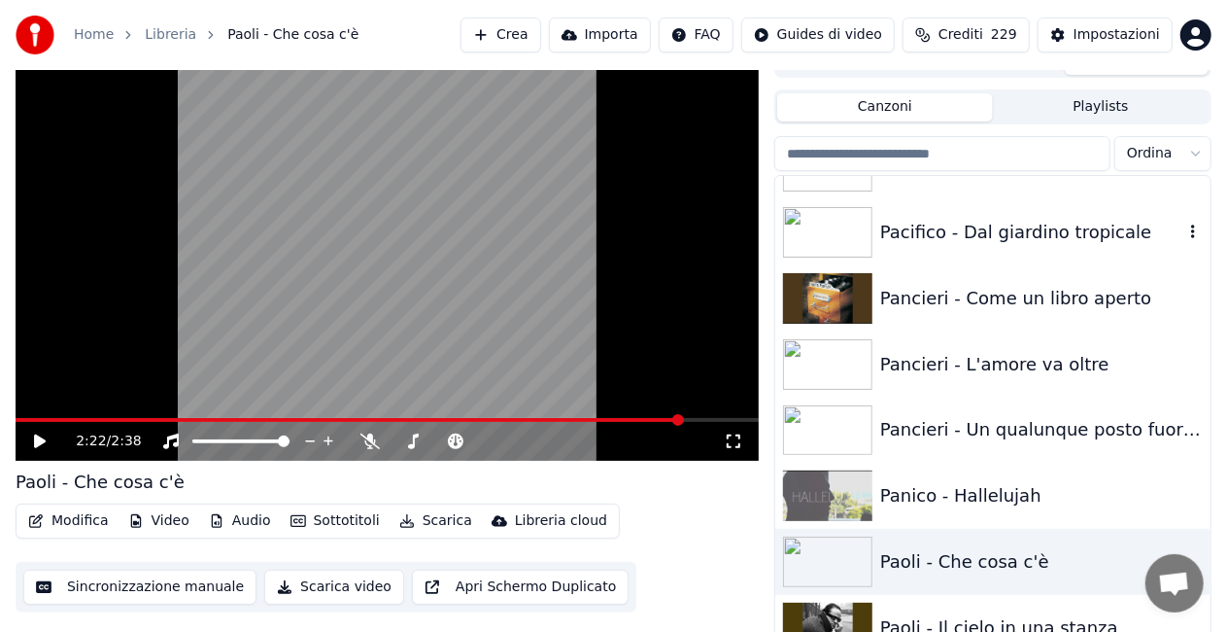
click at [958, 221] on div "Pacifico - Dal giardino tropicale" at bounding box center [1032, 232] width 303 height 27
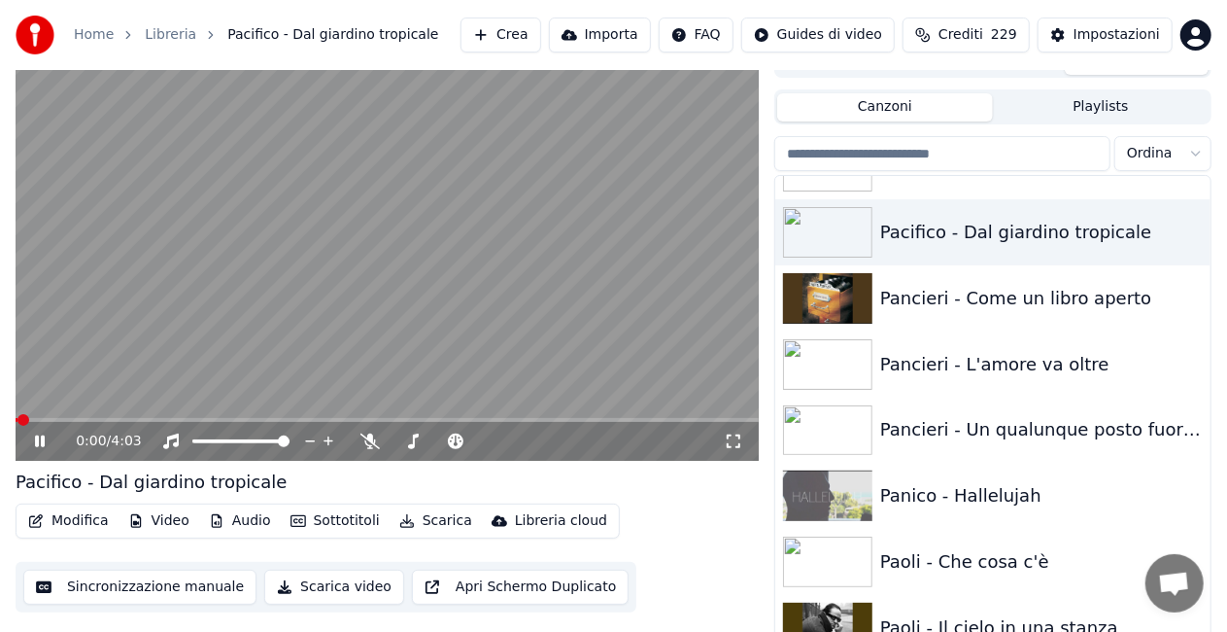
click at [732, 437] on icon at bounding box center [733, 441] width 19 height 16
click at [37, 416] on video at bounding box center [387, 252] width 743 height 418
click at [37, 421] on span at bounding box center [26, 420] width 21 height 4
click at [362, 439] on icon at bounding box center [370, 441] width 19 height 16
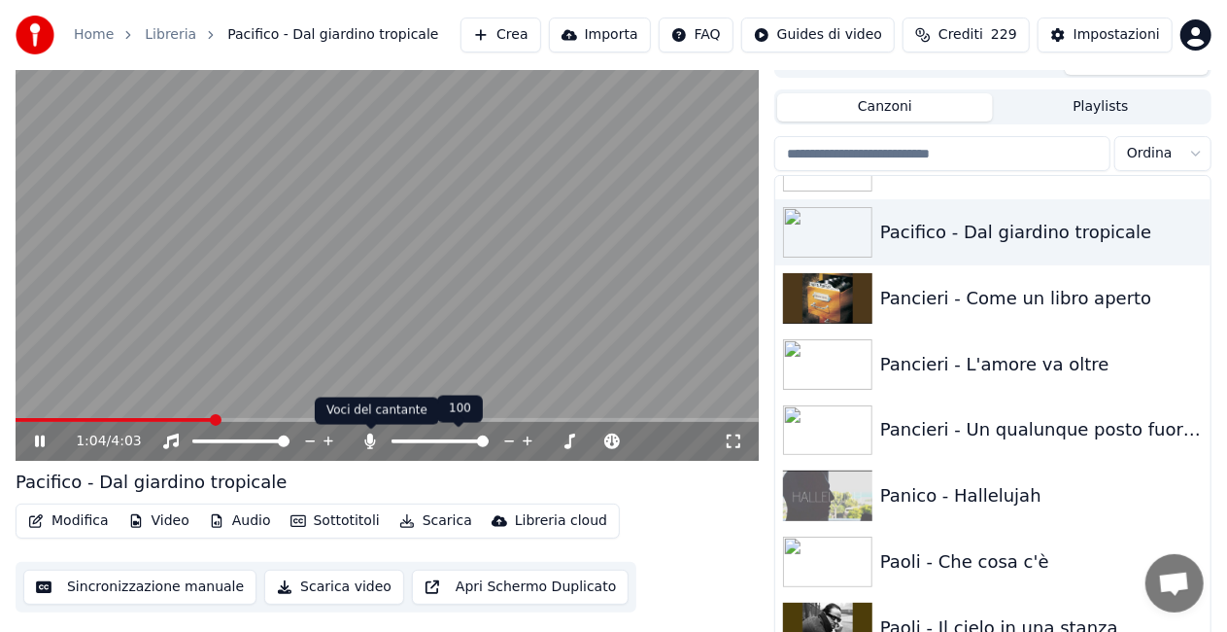
click at [366, 437] on icon at bounding box center [370, 441] width 19 height 16
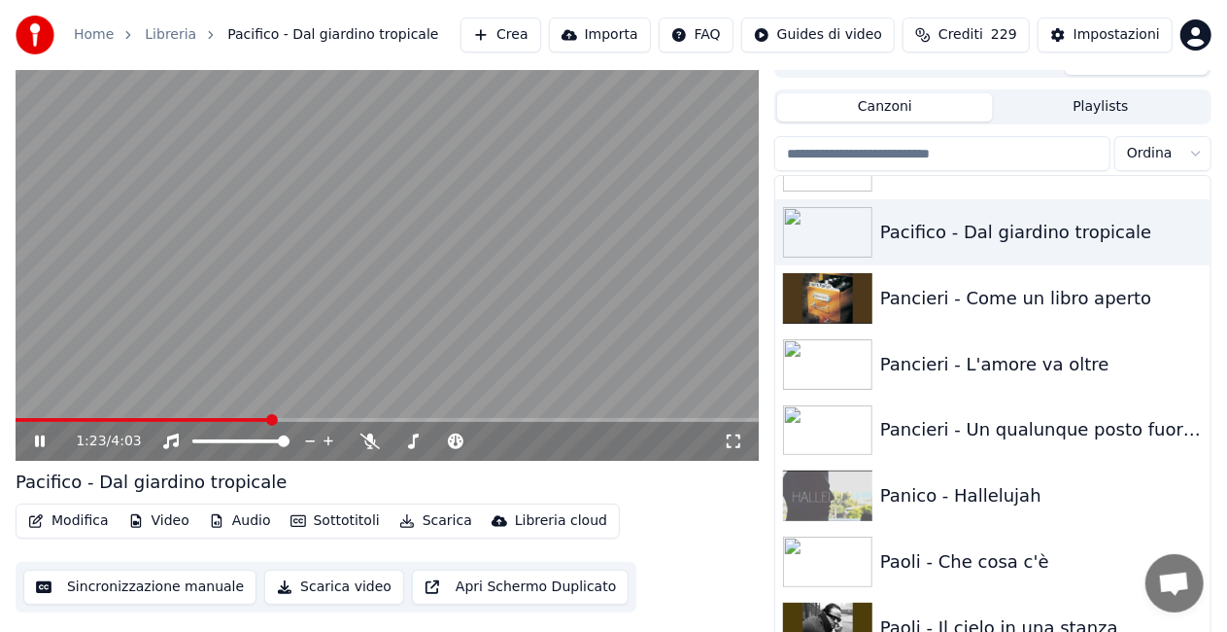
click at [328, 237] on video at bounding box center [387, 252] width 743 height 418
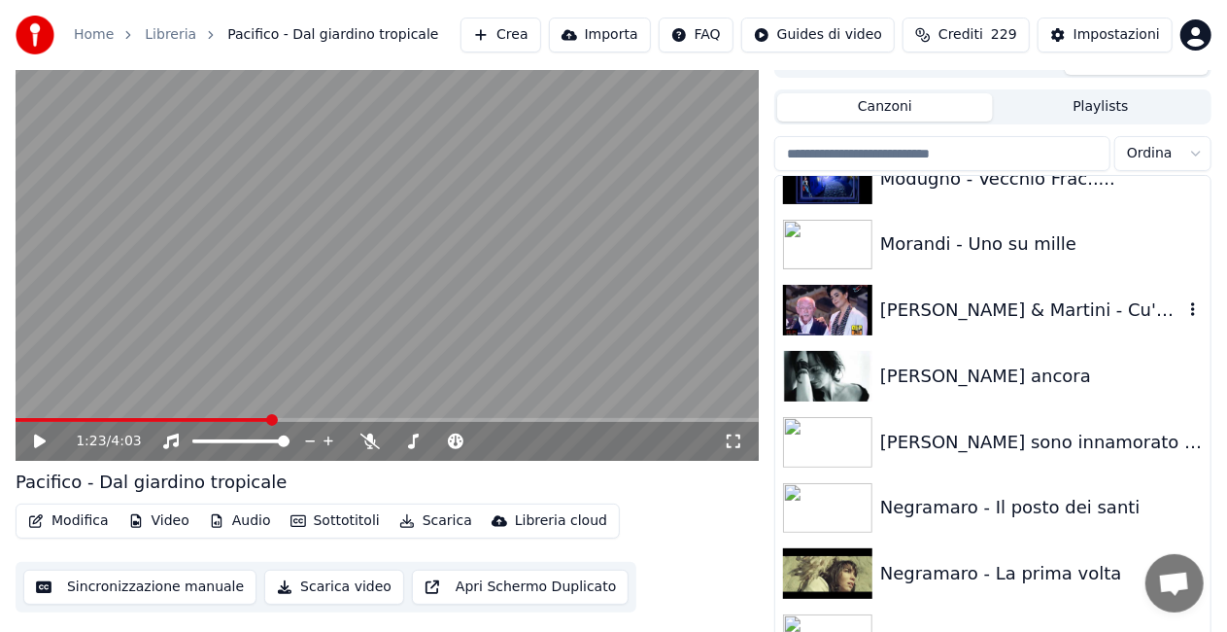
scroll to position [16820, 0]
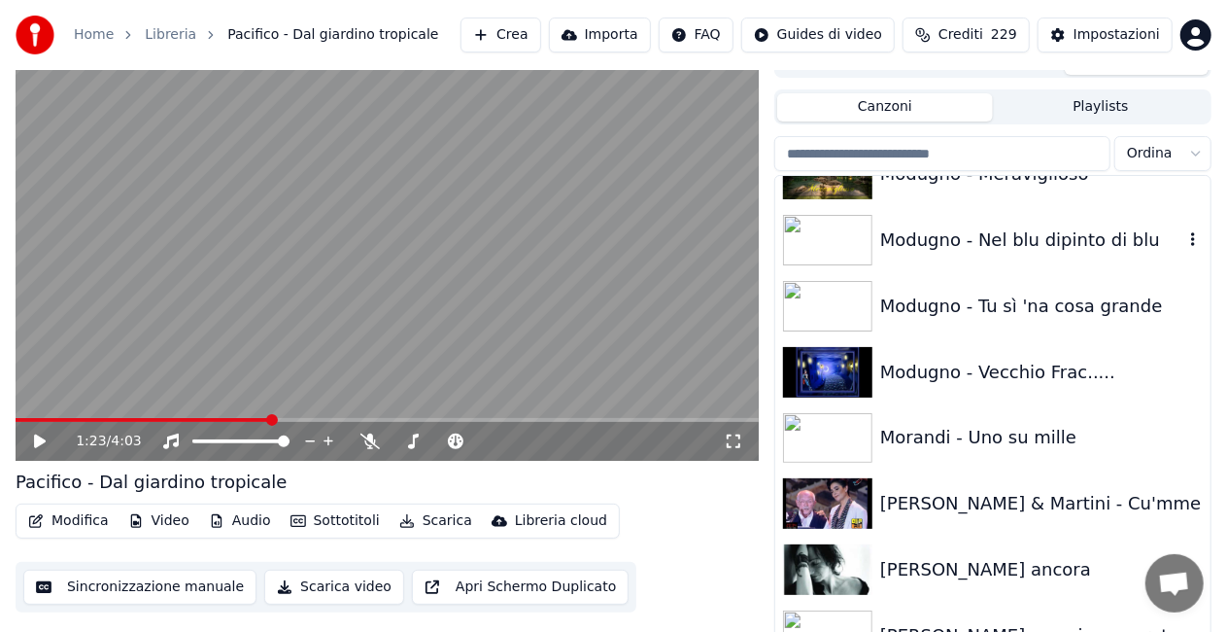
drag, startPoint x: 1024, startPoint y: 249, endPoint x: 979, endPoint y: 239, distance: 46.7
click at [1024, 249] on div "Modugno - Nel blu dipinto di blu" at bounding box center [1032, 239] width 303 height 27
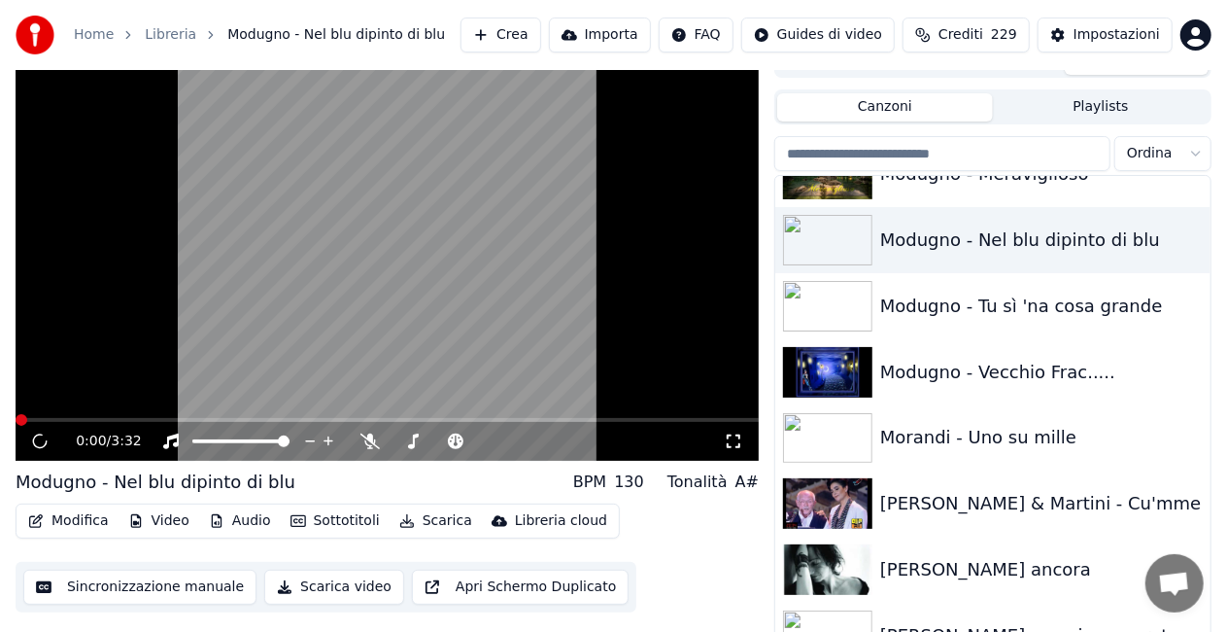
click at [740, 439] on icon at bounding box center [734, 441] width 14 height 14
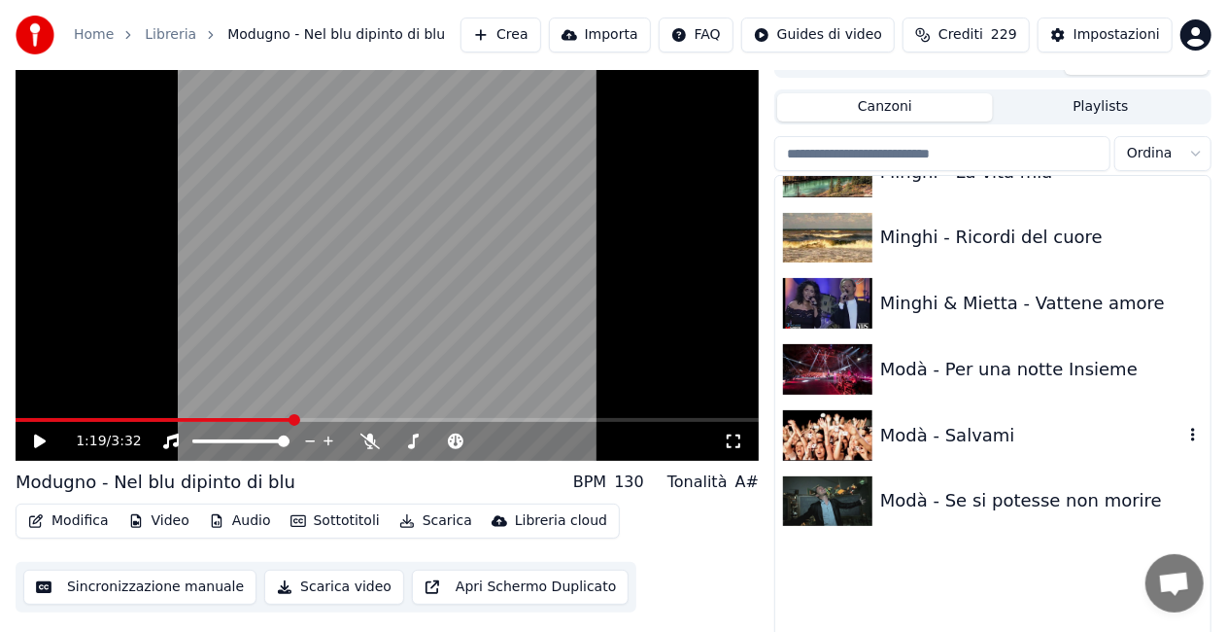
scroll to position [15557, 0]
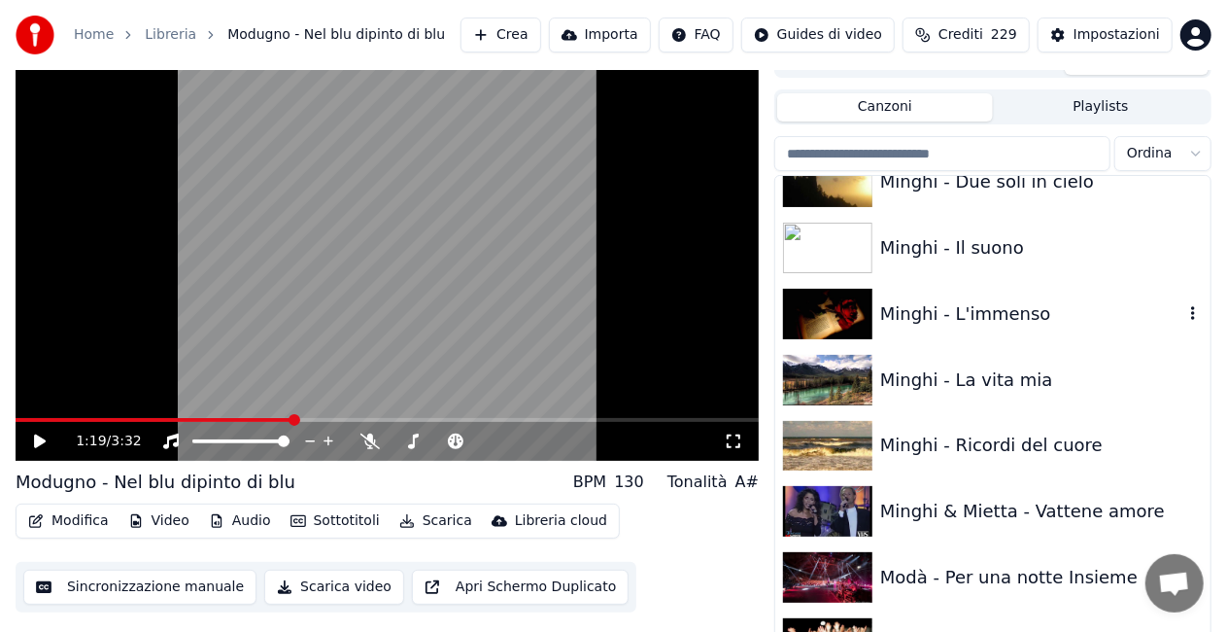
click at [976, 304] on div "Minghi - L'immenso" at bounding box center [1032, 313] width 303 height 27
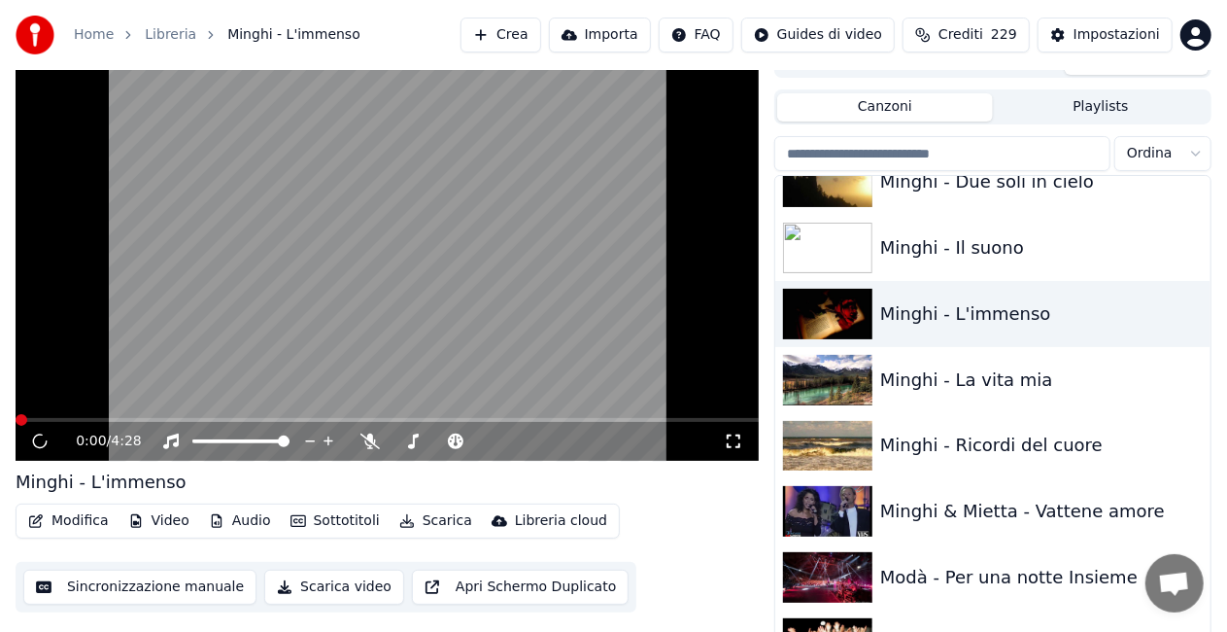
click at [737, 439] on icon at bounding box center [733, 441] width 19 height 16
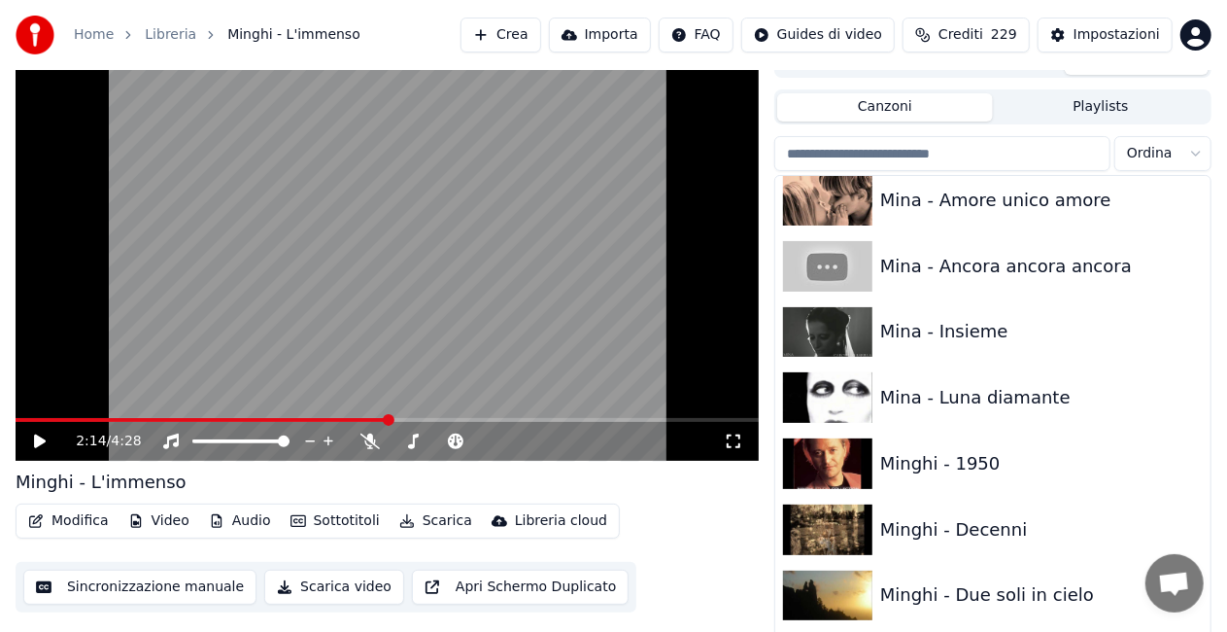
scroll to position [15071, 0]
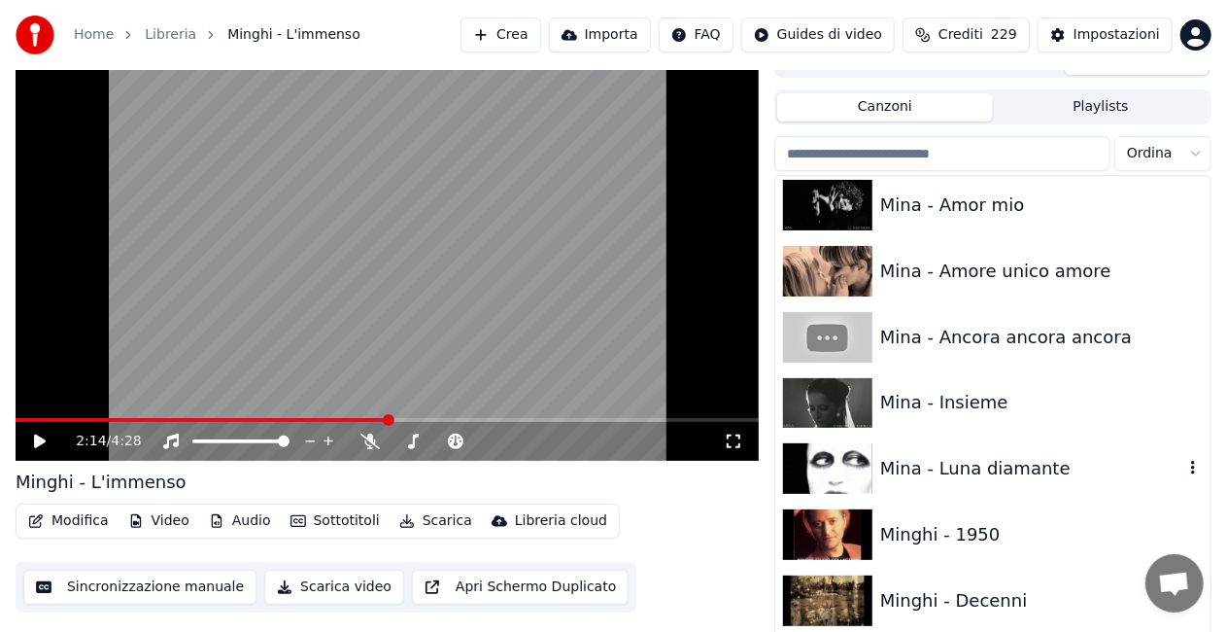
drag, startPoint x: 977, startPoint y: 482, endPoint x: 851, endPoint y: 435, distance: 133.8
click at [977, 481] on div "Mina - Luna diamante" at bounding box center [993, 468] width 435 height 66
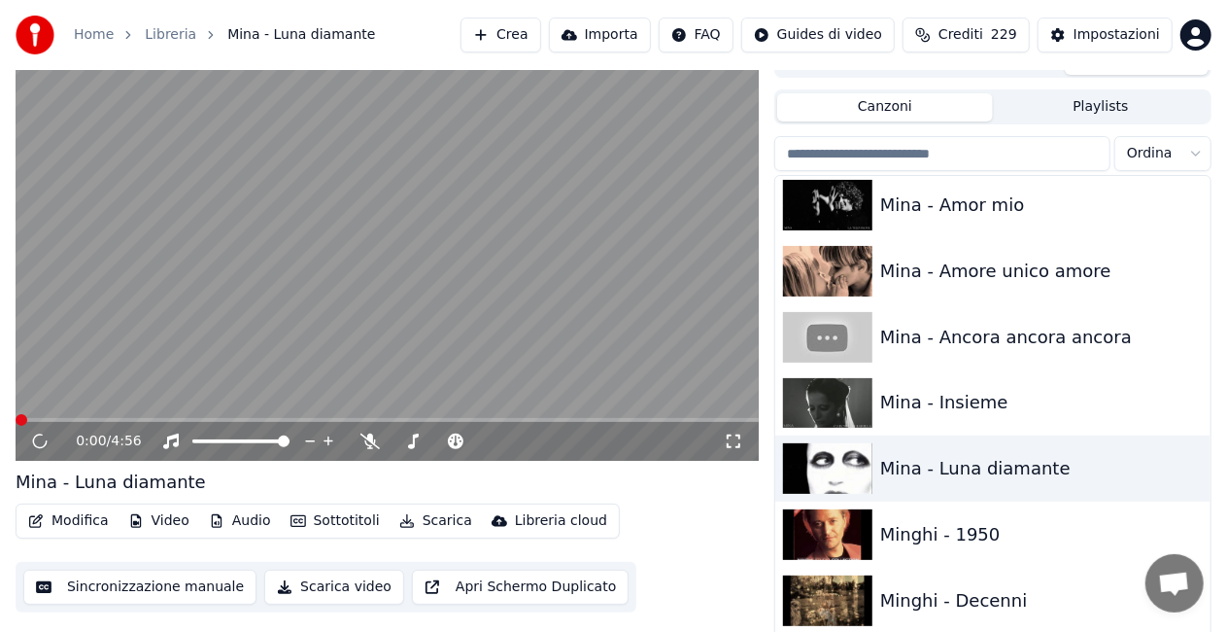
click at [734, 439] on icon at bounding box center [733, 441] width 19 height 16
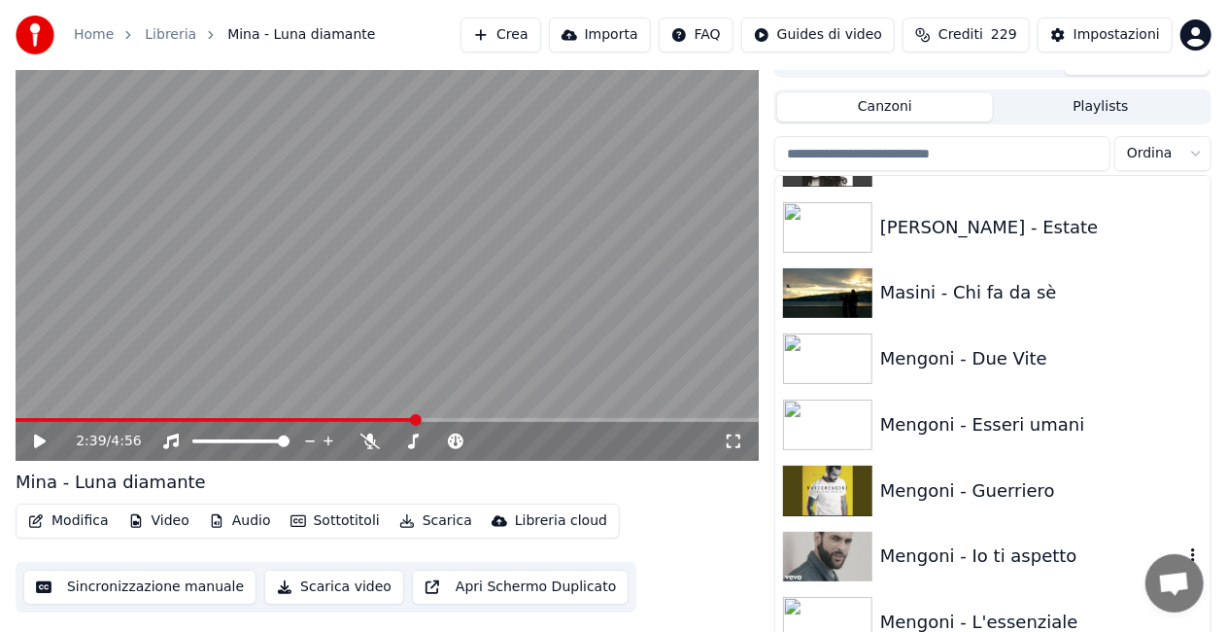
scroll to position [14099, 0]
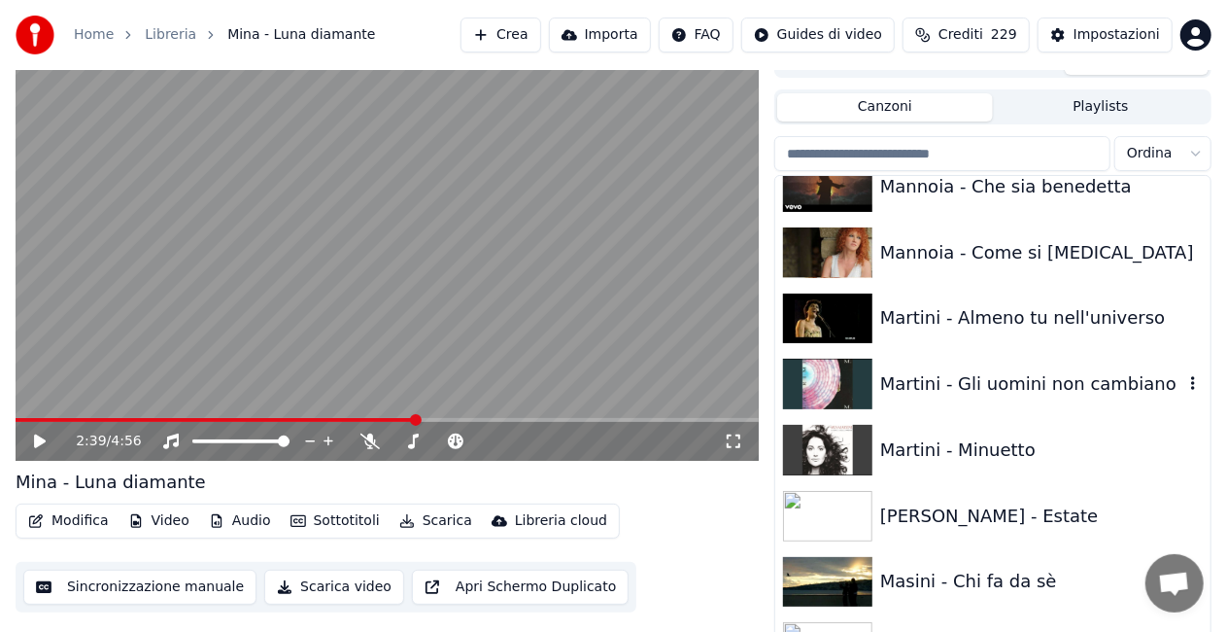
click at [950, 394] on div "Martini - Gli uomini non cambiano" at bounding box center [1032, 383] width 303 height 27
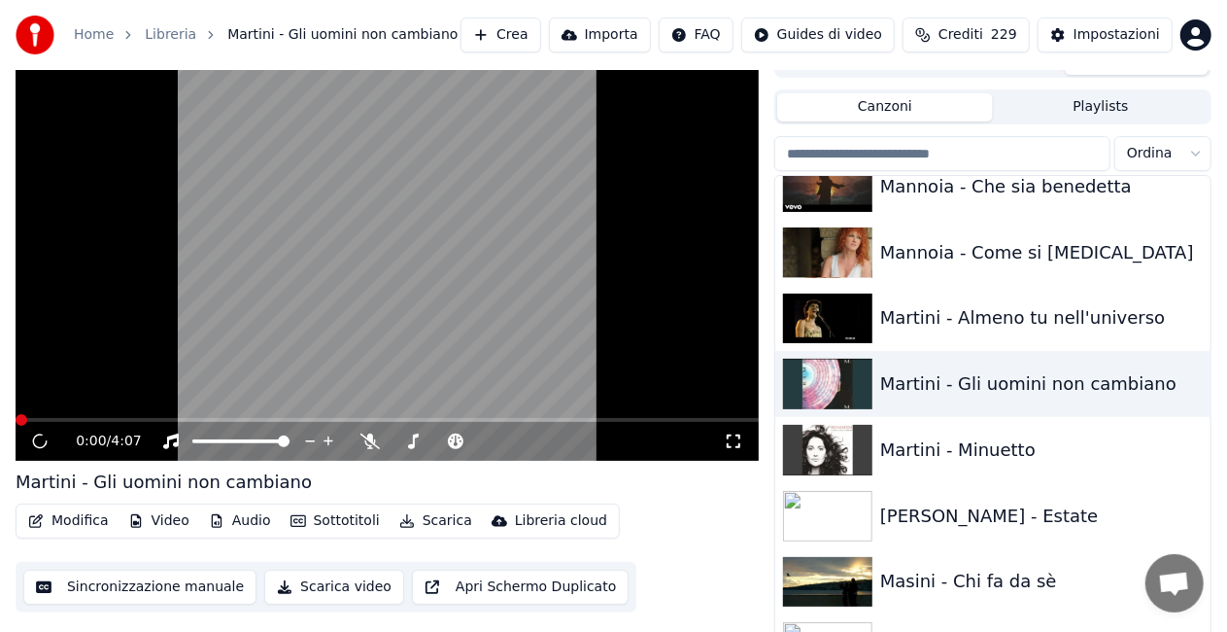
click at [738, 441] on icon at bounding box center [733, 441] width 19 height 16
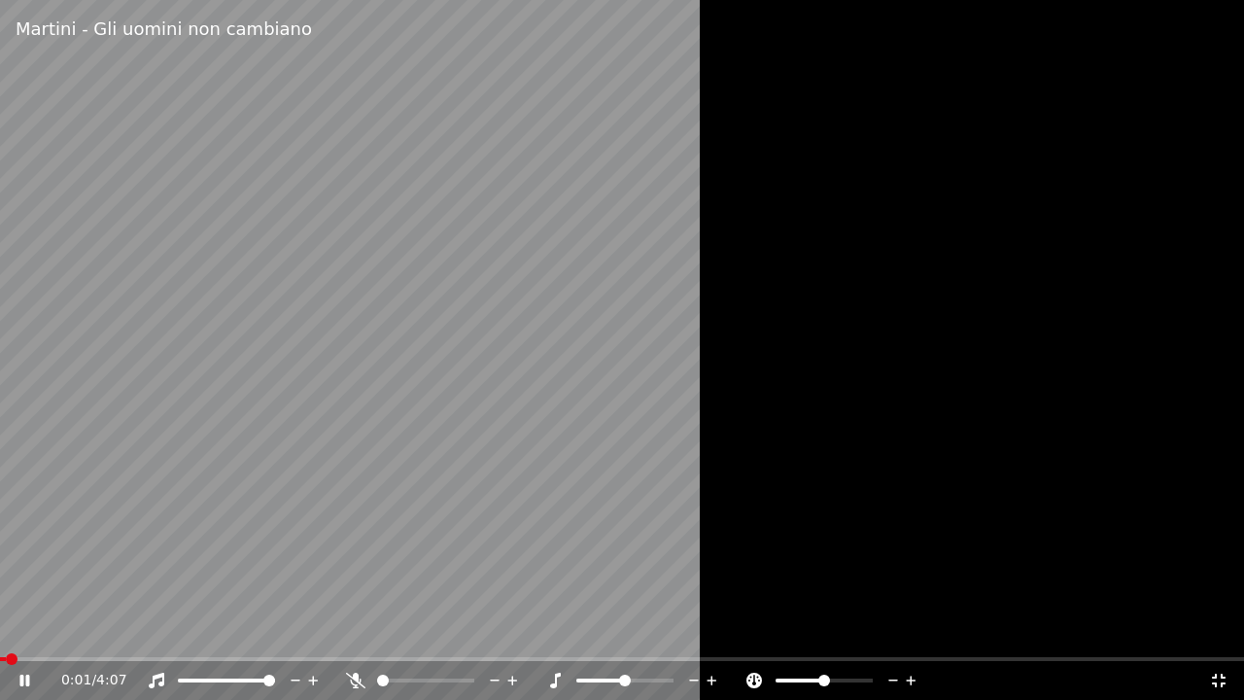
click at [684, 631] on div at bounding box center [643, 680] width 156 height 19
click at [690, 631] on icon at bounding box center [694, 680] width 18 height 19
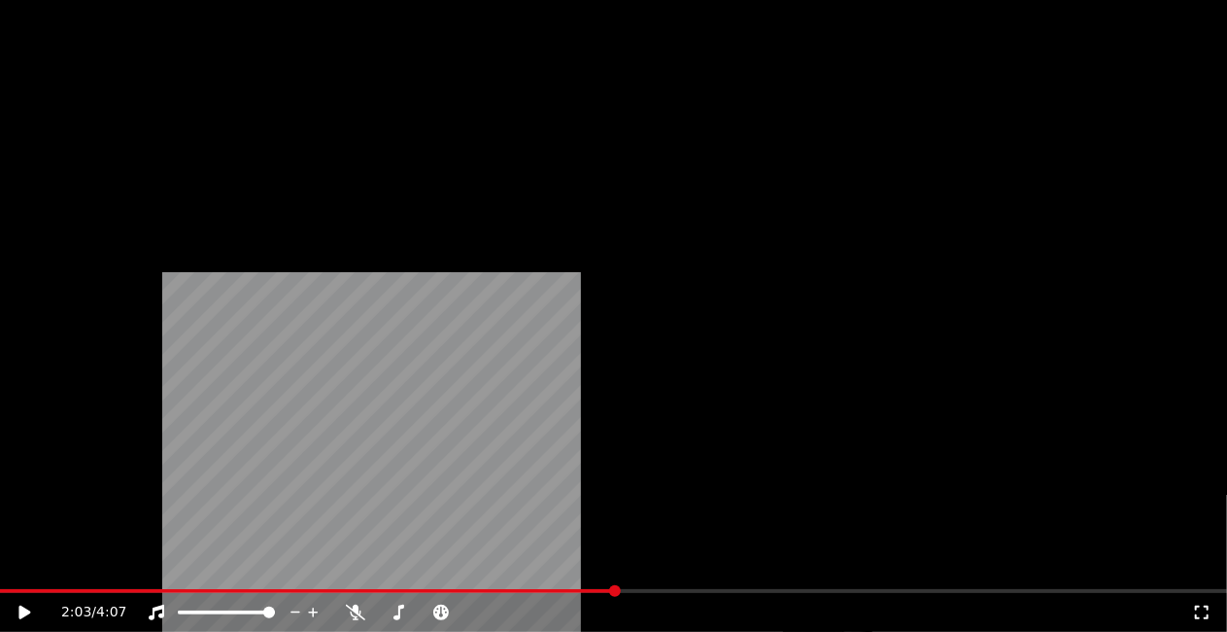
scroll to position [8948, 0]
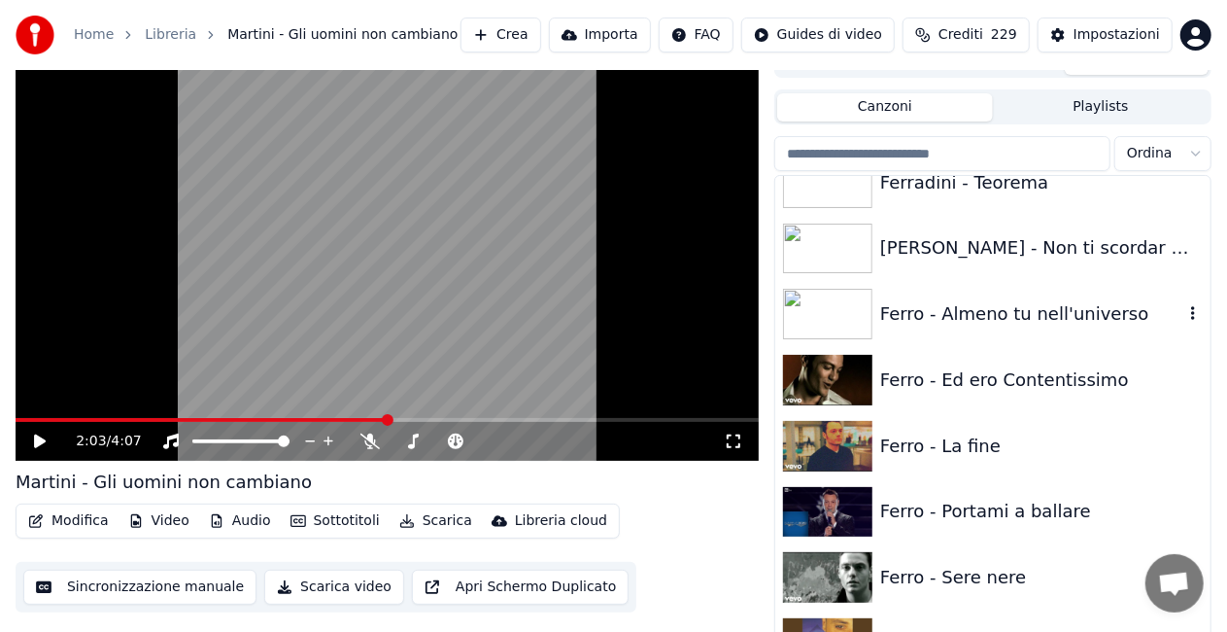
click at [1013, 315] on div "Ferro - Almeno tu nell'universo" at bounding box center [1032, 313] width 303 height 27
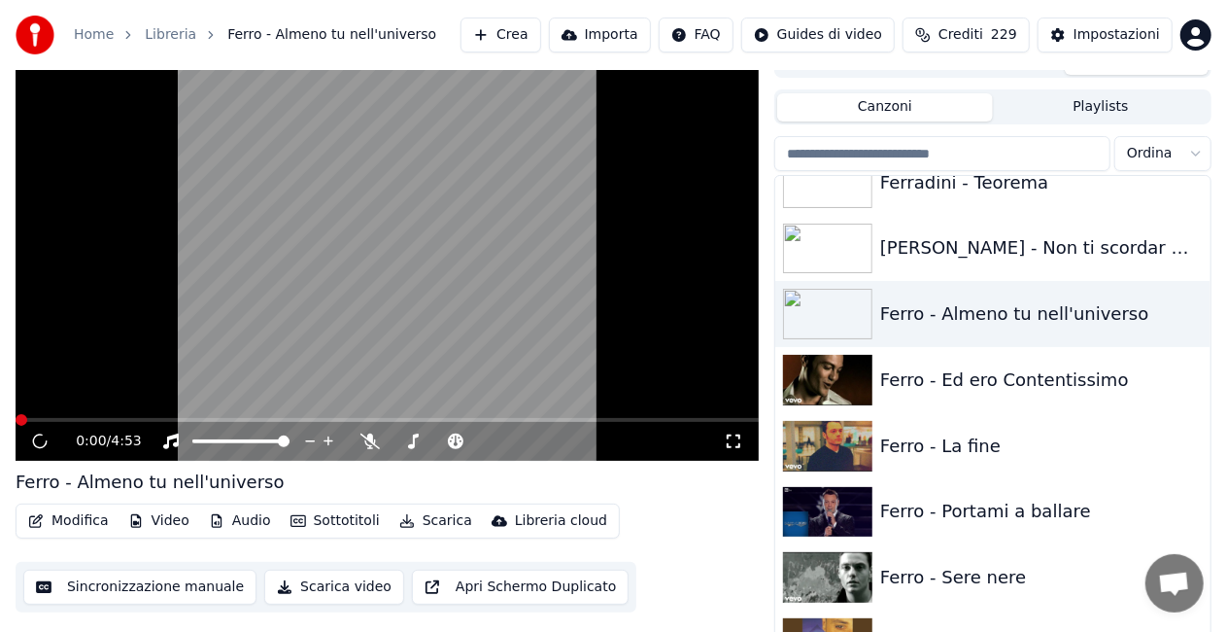
click at [731, 438] on icon at bounding box center [733, 441] width 19 height 16
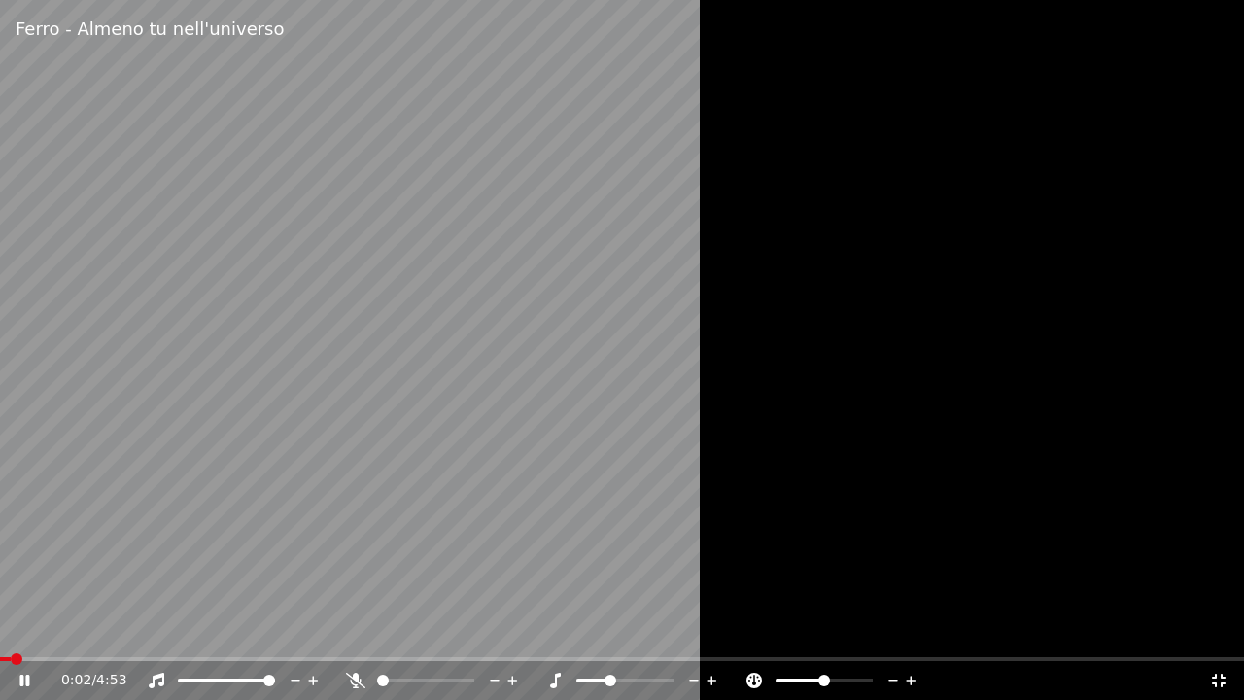
click at [714, 631] on icon at bounding box center [712, 680] width 18 height 19
click at [555, 631] on icon at bounding box center [555, 681] width 11 height 16
